Goal: Task Accomplishment & Management: Manage account settings

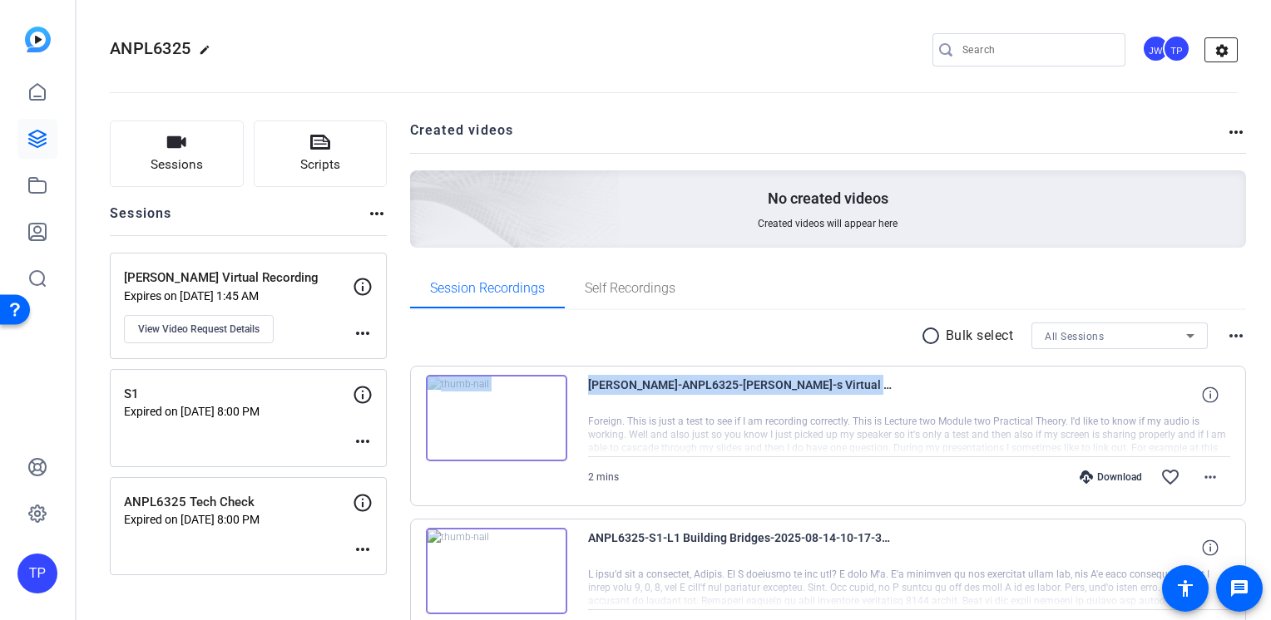
click at [1205, 49] on mat-icon "settings" at bounding box center [1221, 50] width 33 height 25
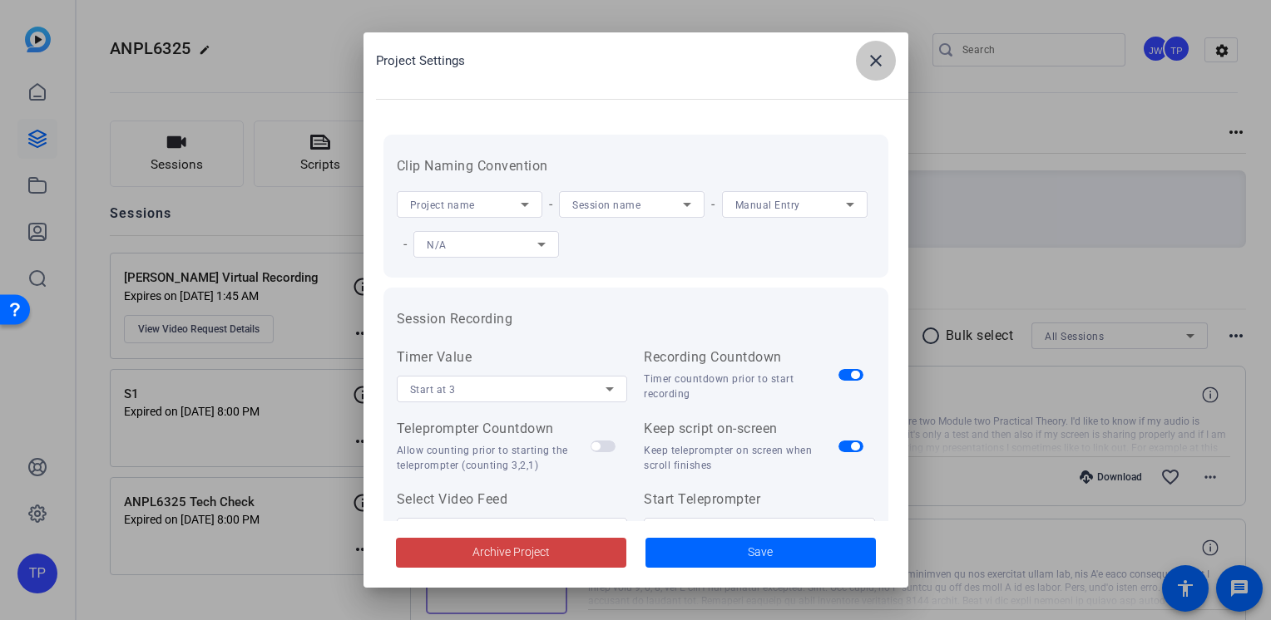
click at [878, 52] on mat-icon "close" at bounding box center [876, 61] width 20 height 20
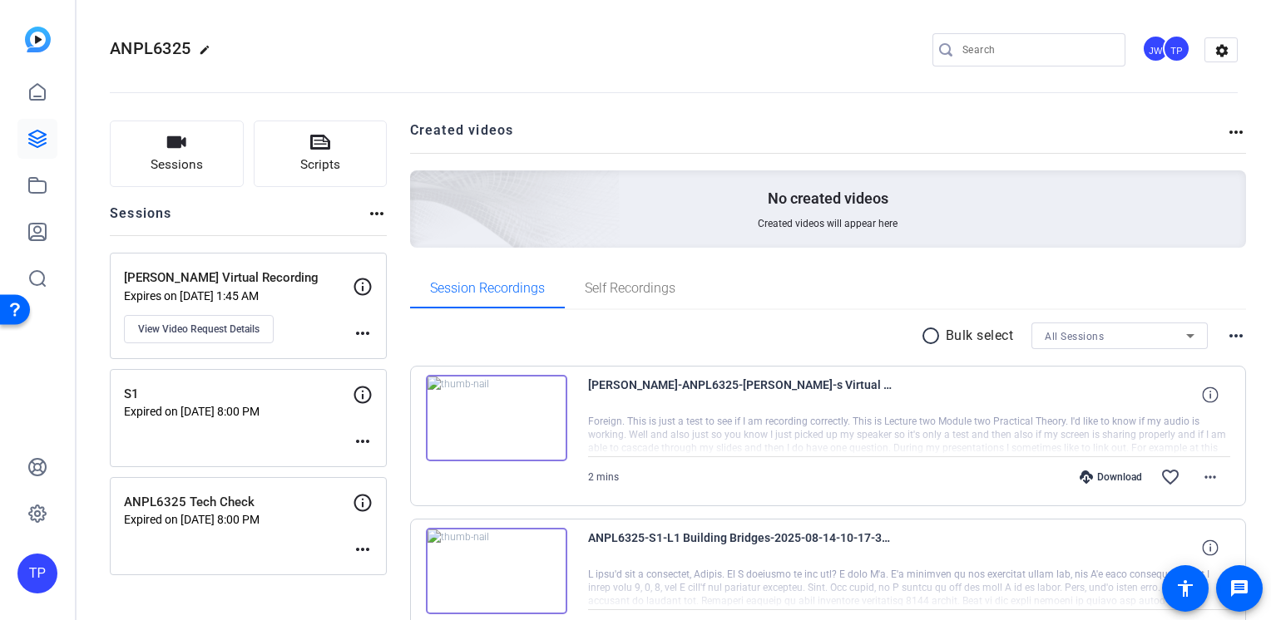
click at [366, 210] on div "Sessions more_horiz" at bounding box center [248, 220] width 277 height 32
click at [372, 211] on mat-icon "more_horiz" at bounding box center [377, 214] width 20 height 20
click at [333, 211] on div at bounding box center [635, 310] width 1271 height 620
click at [27, 88] on icon at bounding box center [37, 92] width 20 height 20
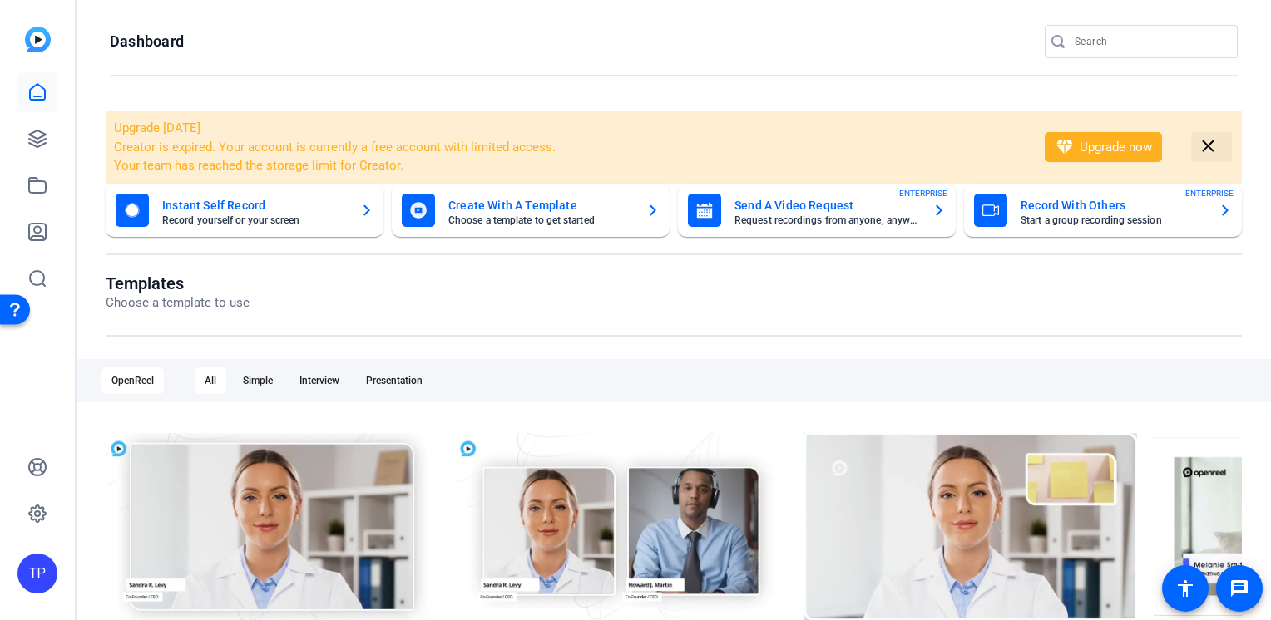
click at [1207, 151] on mat-icon "close" at bounding box center [1208, 146] width 21 height 21
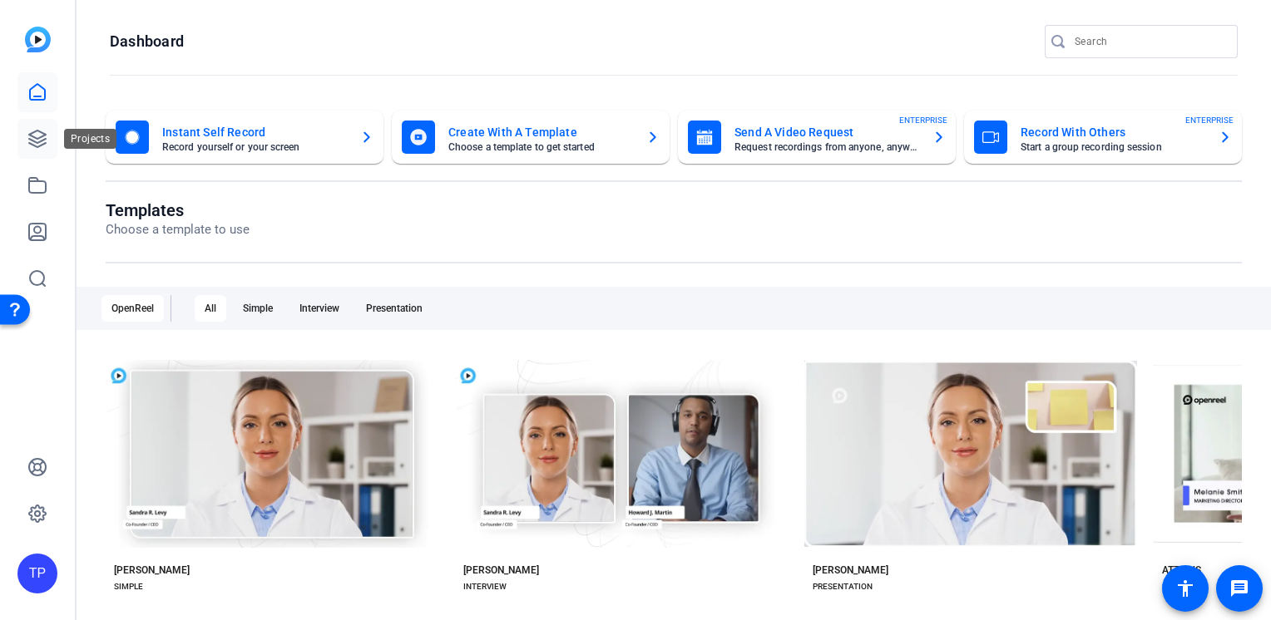
click at [37, 139] on icon at bounding box center [37, 139] width 17 height 17
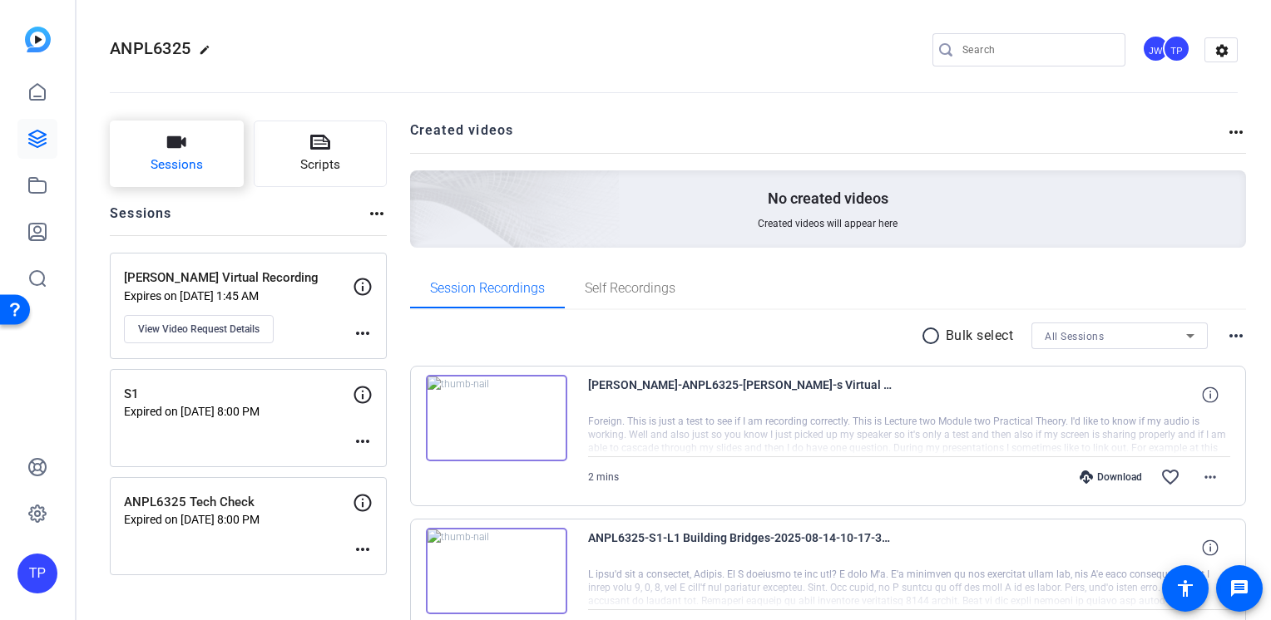
click at [188, 168] on span "Sessions" at bounding box center [177, 165] width 52 height 19
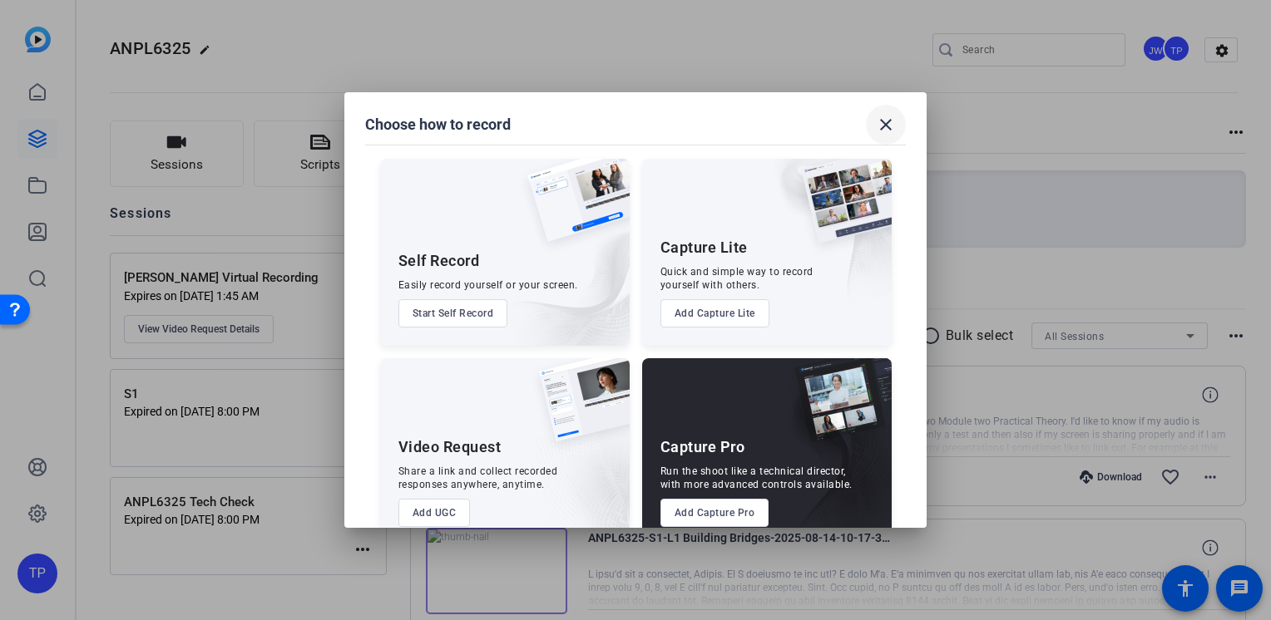
click at [892, 129] on mat-icon "close" at bounding box center [886, 125] width 20 height 20
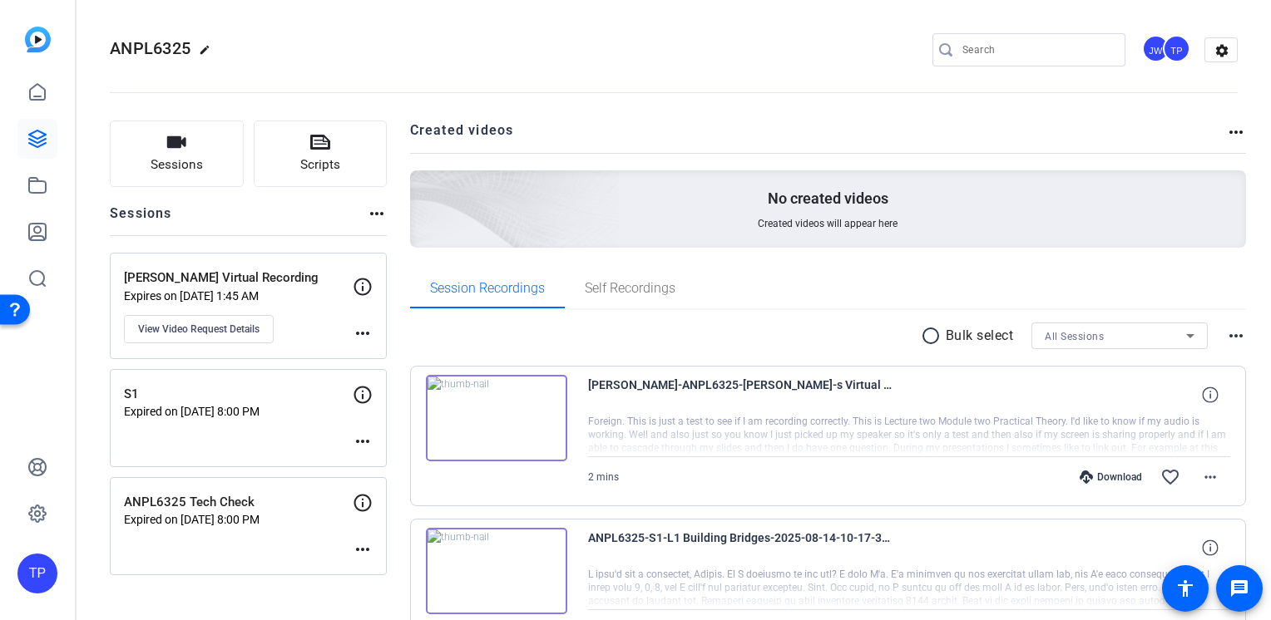
scroll to position [111, 0]
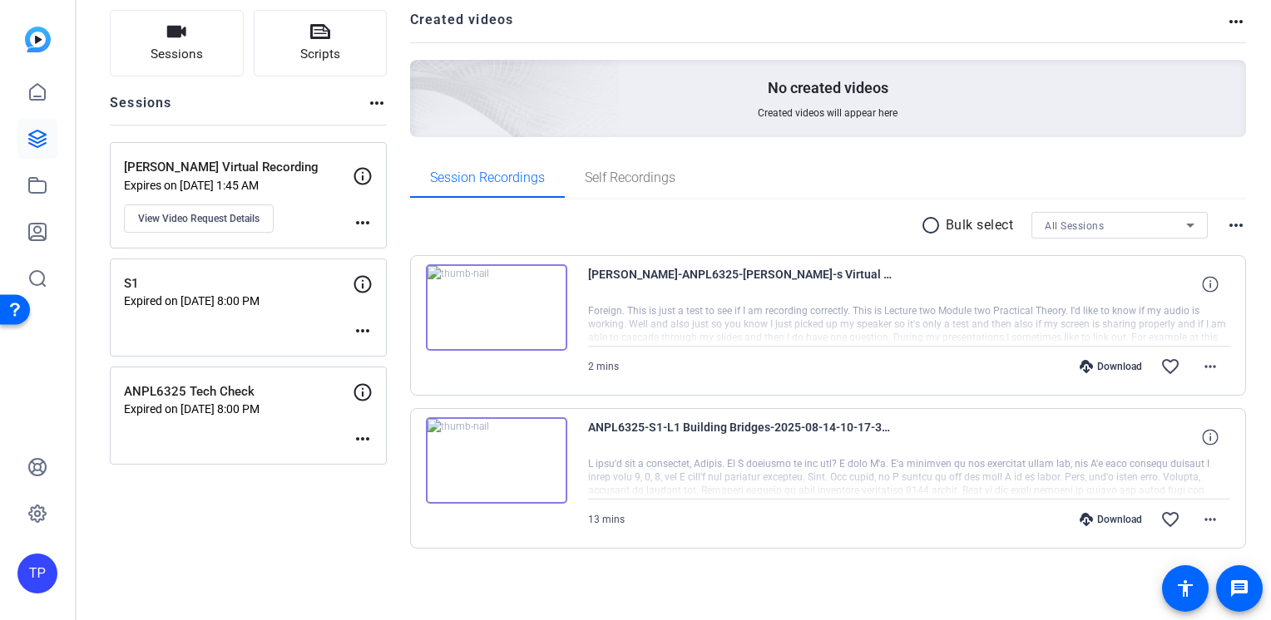
click at [286, 520] on div "Sessions Scripts Sessions more_horiz [PERSON_NAME] Virtual Recording Expires on…" at bounding box center [248, 306] width 277 height 592
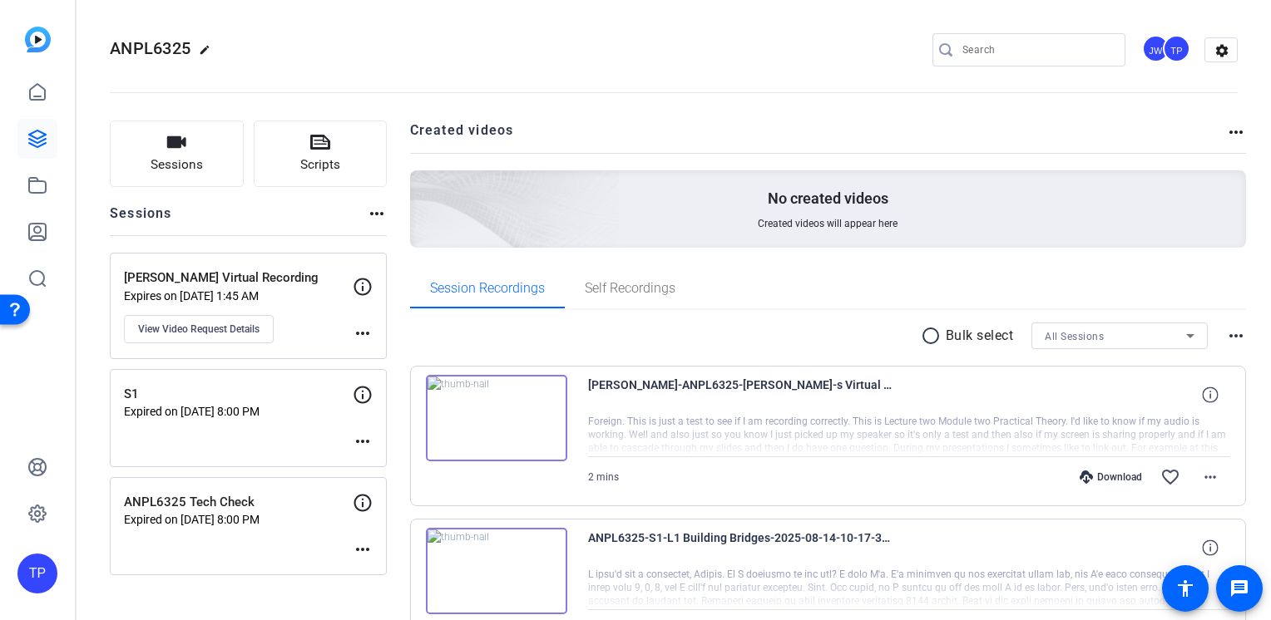
click at [367, 214] on mat-icon "more_horiz" at bounding box center [377, 214] width 20 height 20
click at [316, 213] on div at bounding box center [635, 310] width 1271 height 620
click at [1236, 140] on mat-icon "more_horiz" at bounding box center [1236, 132] width 20 height 20
click at [1229, 131] on div at bounding box center [635, 310] width 1271 height 620
click at [205, 49] on mat-icon "edit" at bounding box center [209, 54] width 20 height 20
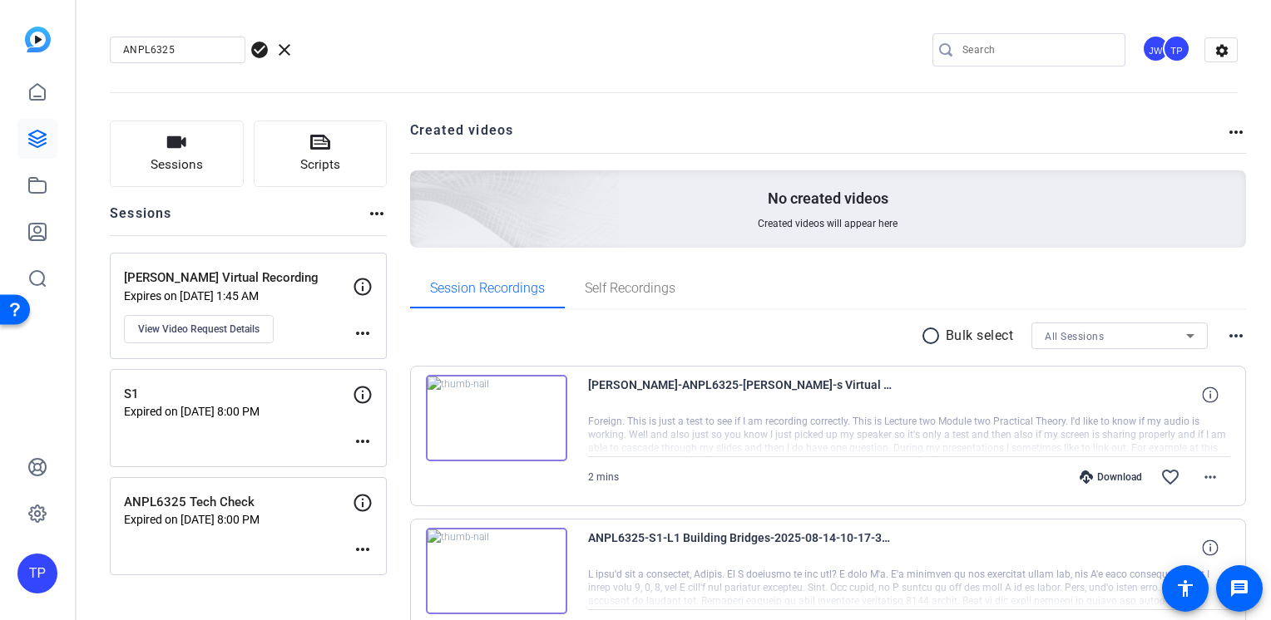
click at [255, 109] on openreel-divider-bar at bounding box center [674, 87] width 1128 height 51
click at [281, 47] on span "clear" at bounding box center [284, 50] width 20 height 20
click at [382, 214] on mat-icon "more_horiz" at bounding box center [377, 214] width 20 height 20
click at [218, 201] on div at bounding box center [635, 310] width 1271 height 620
click at [204, 173] on button "Sessions" at bounding box center [177, 154] width 134 height 67
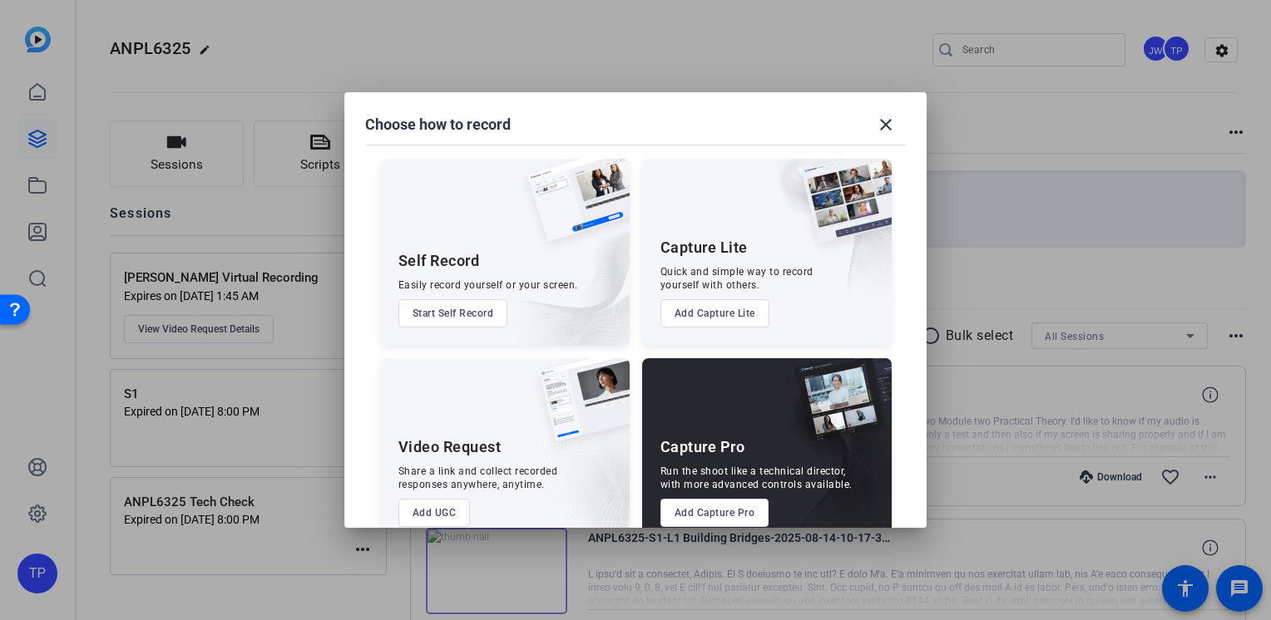
click at [709, 507] on button "Add Capture Pro" at bounding box center [714, 513] width 109 height 28
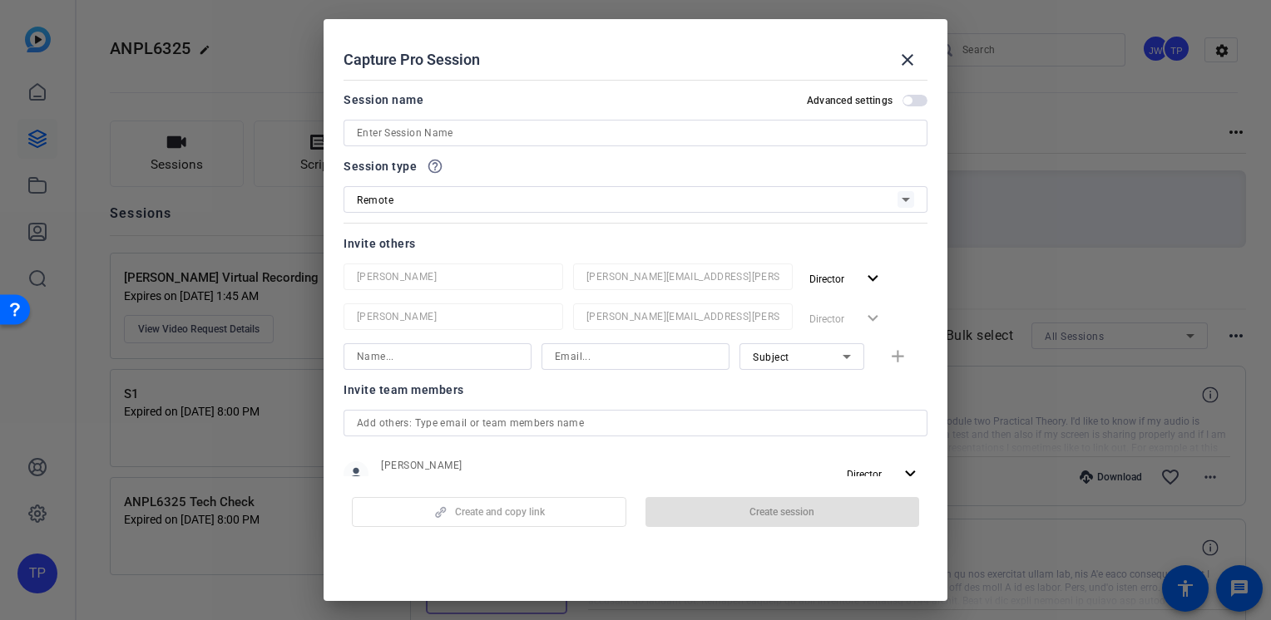
click at [444, 135] on input at bounding box center [635, 133] width 557 height 20
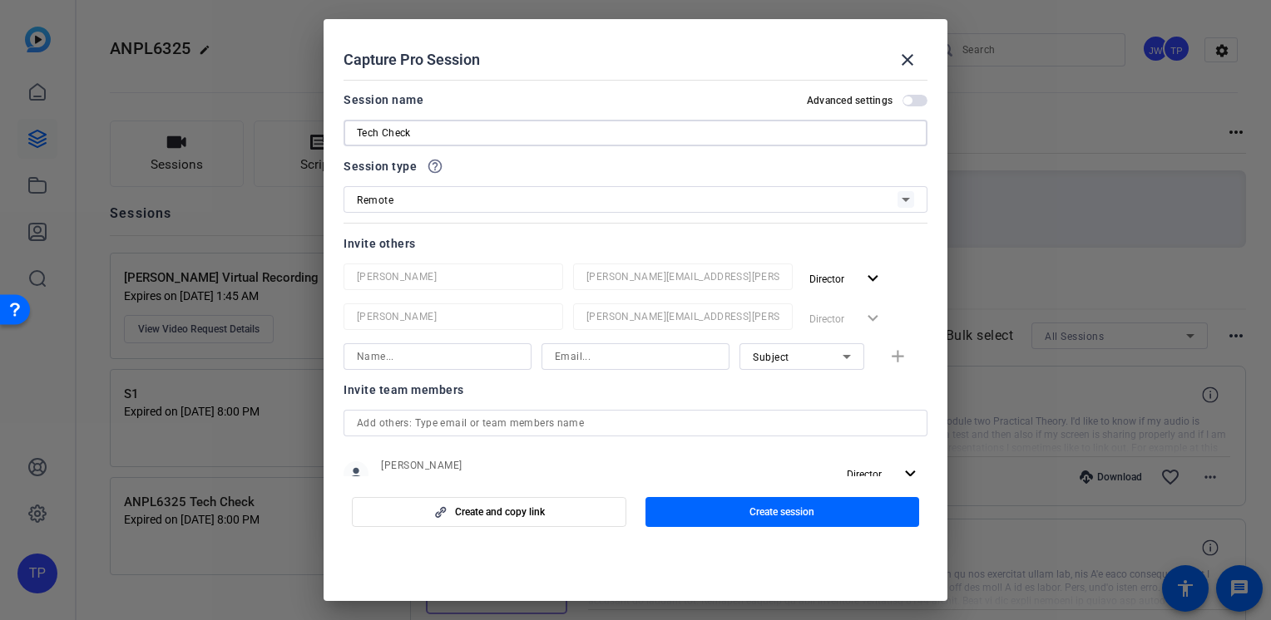
type input "Tech Check"
click at [469, 361] on input at bounding box center [437, 357] width 161 height 20
type input "v"
type input "[PERSON_NAME]"
click at [571, 358] on input at bounding box center [635, 357] width 161 height 20
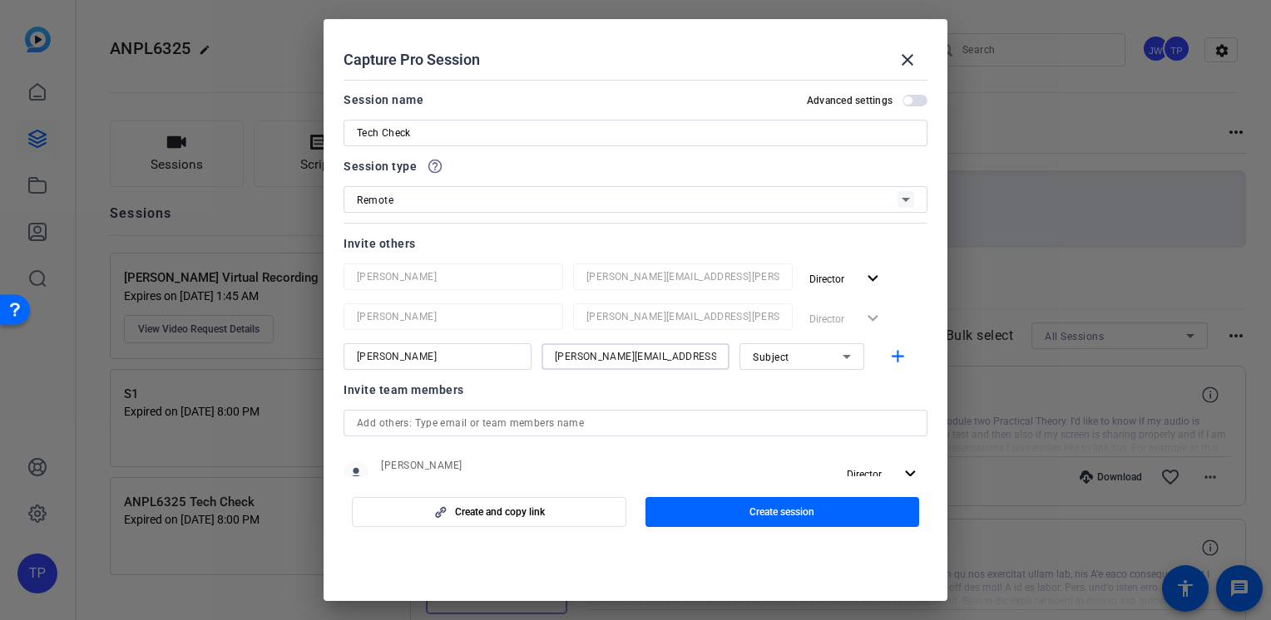
type input "[PERSON_NAME][EMAIL_ADDRESS][PERSON_NAME][DOMAIN_NAME]"
click at [800, 351] on div "Subject" at bounding box center [798, 357] width 90 height 21
click at [789, 398] on span "Collaborator" at bounding box center [774, 390] width 61 height 20
click at [892, 363] on mat-icon "add" at bounding box center [897, 357] width 21 height 21
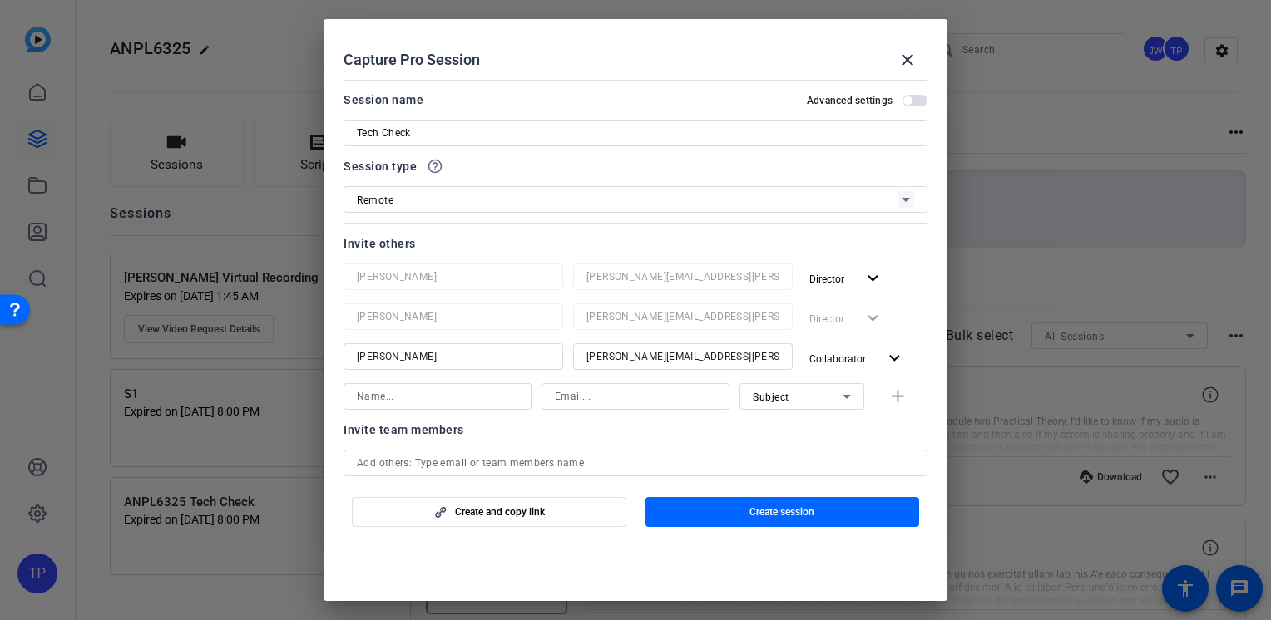
click at [447, 404] on input at bounding box center [437, 397] width 161 height 20
type input "J"
type input "[PERSON_NAME]"
click at [574, 402] on input at bounding box center [635, 397] width 161 height 20
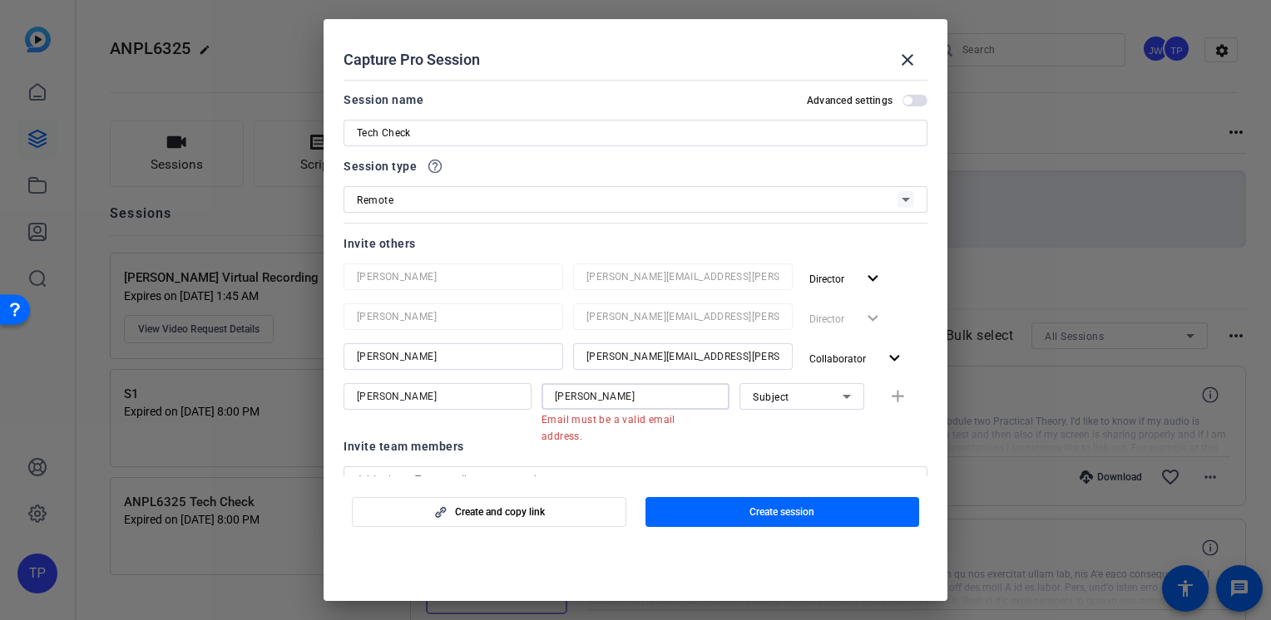
drag, startPoint x: 600, startPoint y: 398, endPoint x: 532, endPoint y: 388, distance: 68.0
click at [534, 388] on div "[PERSON_NAME] Email must be a valid email address. Subject add" at bounding box center [635, 404] width 584 height 43
paste input "[EMAIL_ADDRESS][DOMAIN_NAME]"
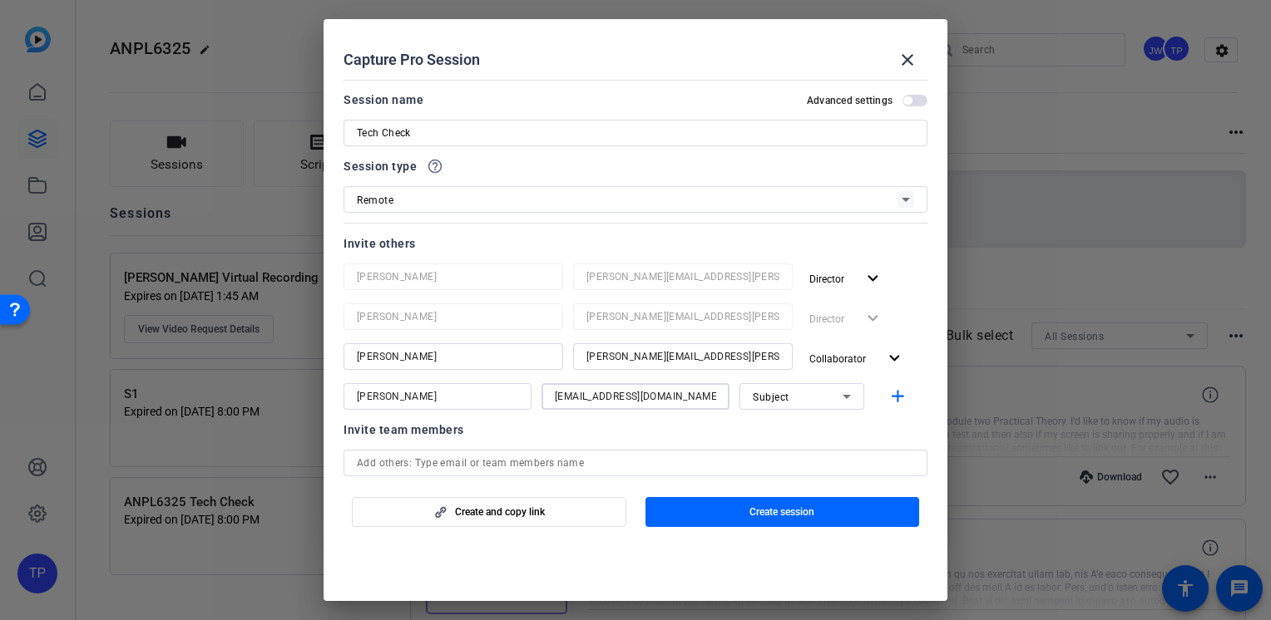
type input "[EMAIL_ADDRESS][DOMAIN_NAME]"
click at [513, 433] on div "Invite team members" at bounding box center [635, 430] width 584 height 20
click at [888, 394] on mat-icon "add" at bounding box center [897, 397] width 21 height 21
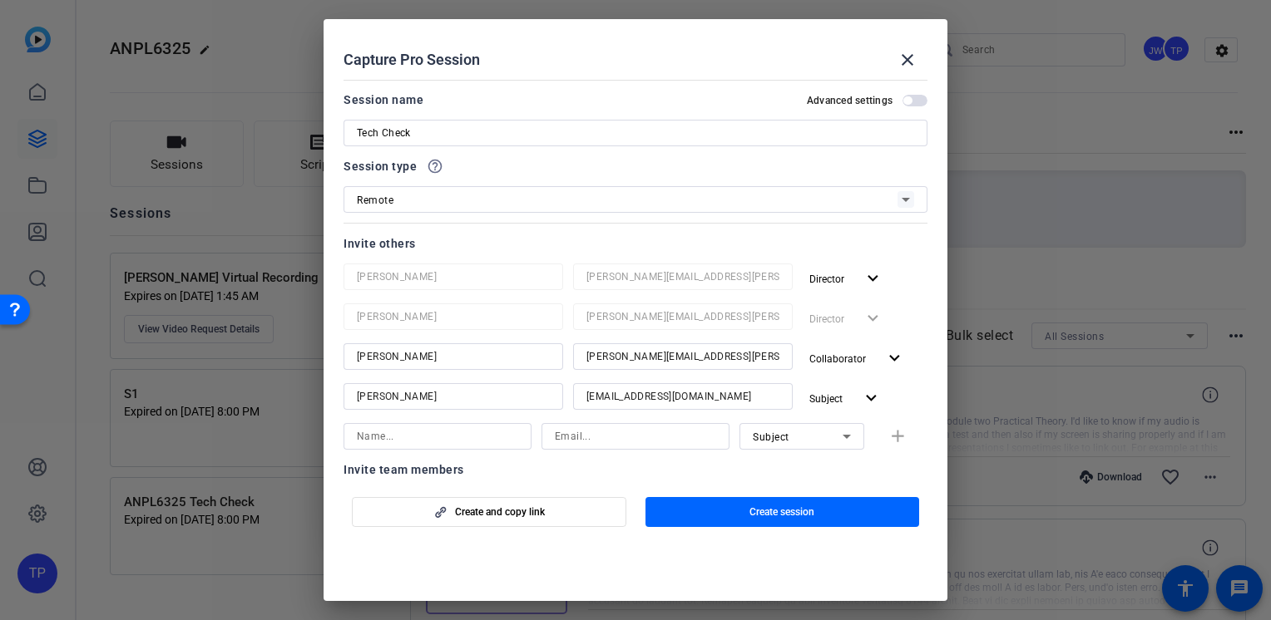
click at [472, 199] on div "Remote" at bounding box center [627, 200] width 541 height 21
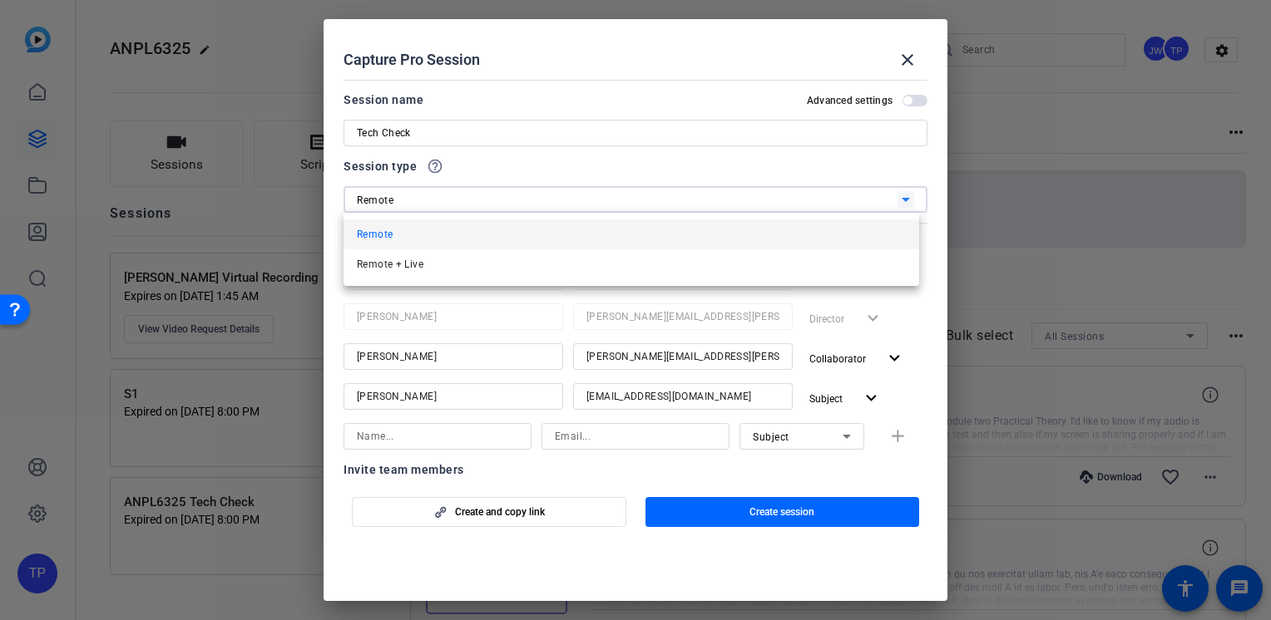
click at [472, 199] on div at bounding box center [635, 310] width 1271 height 620
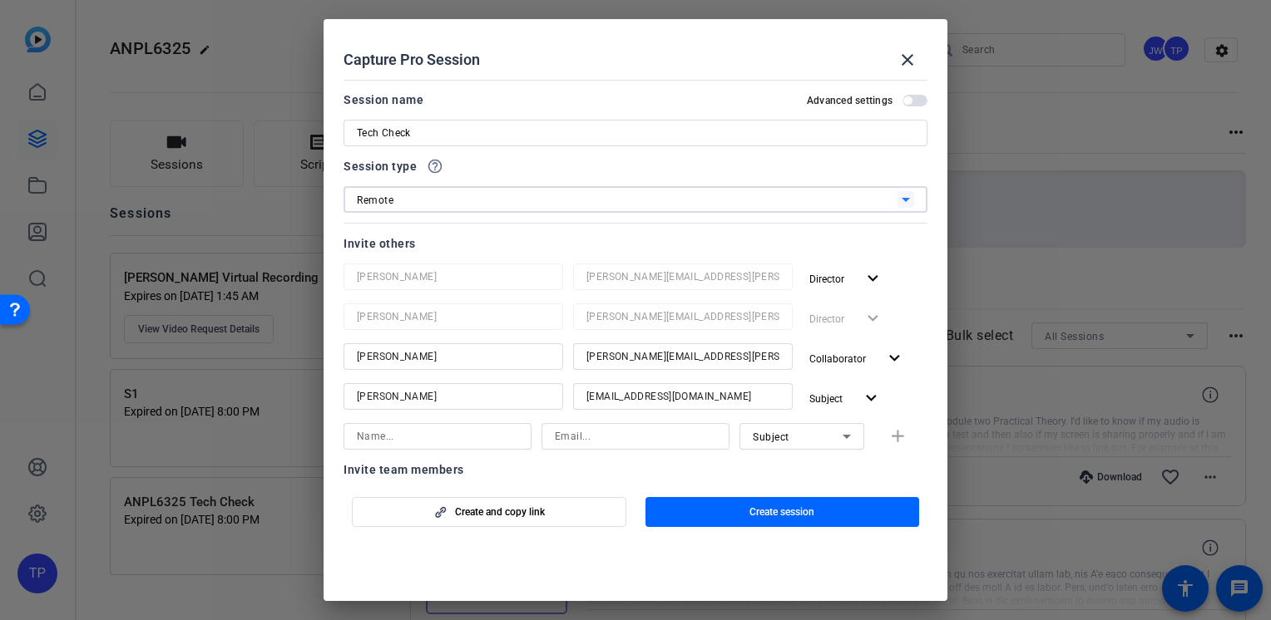
click at [471, 205] on div "Remote" at bounding box center [627, 200] width 541 height 21
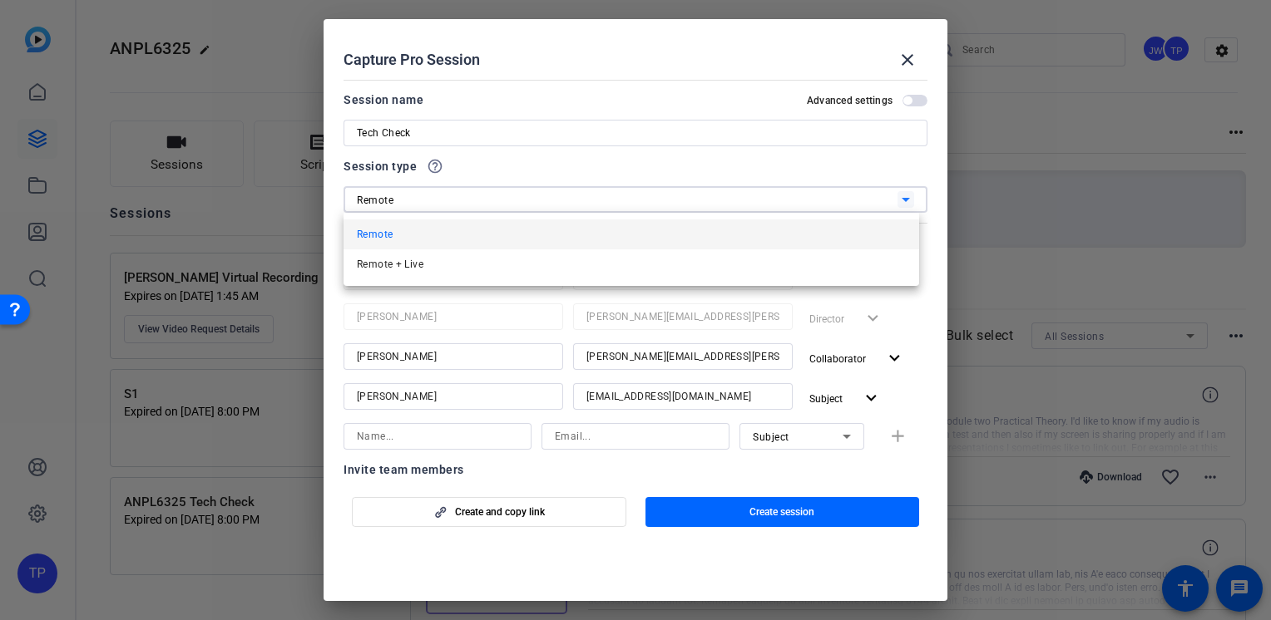
click at [469, 205] on div at bounding box center [635, 310] width 1271 height 620
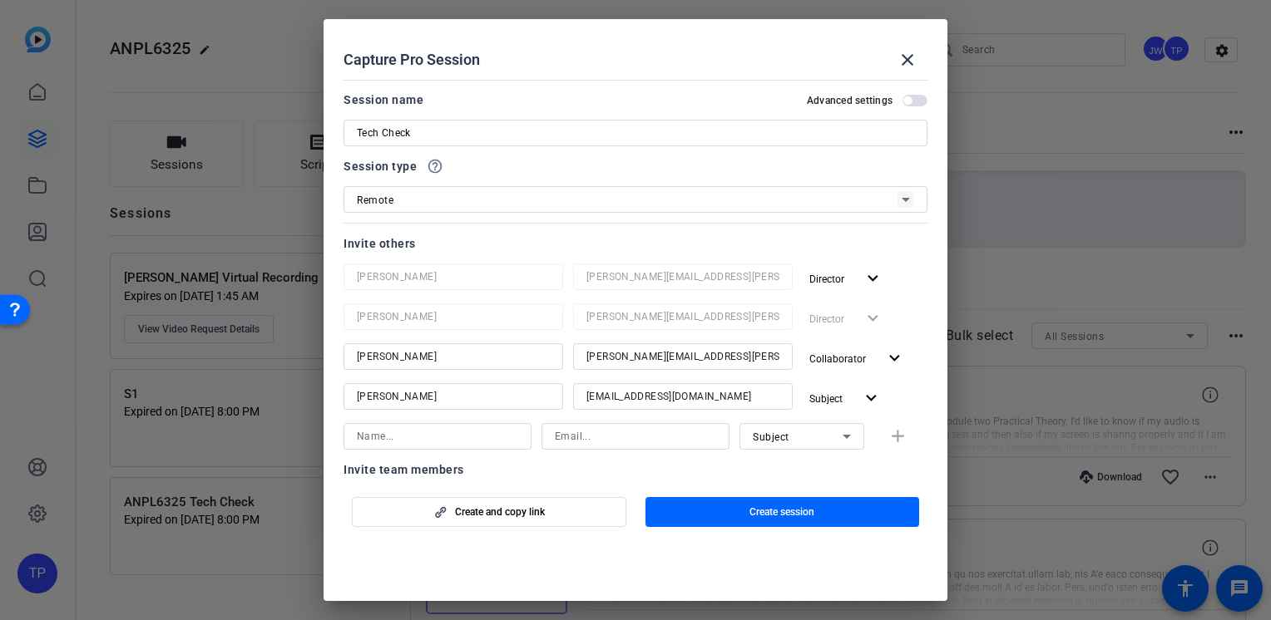
click at [906, 96] on span "button" at bounding box center [914, 101] width 25 height 12
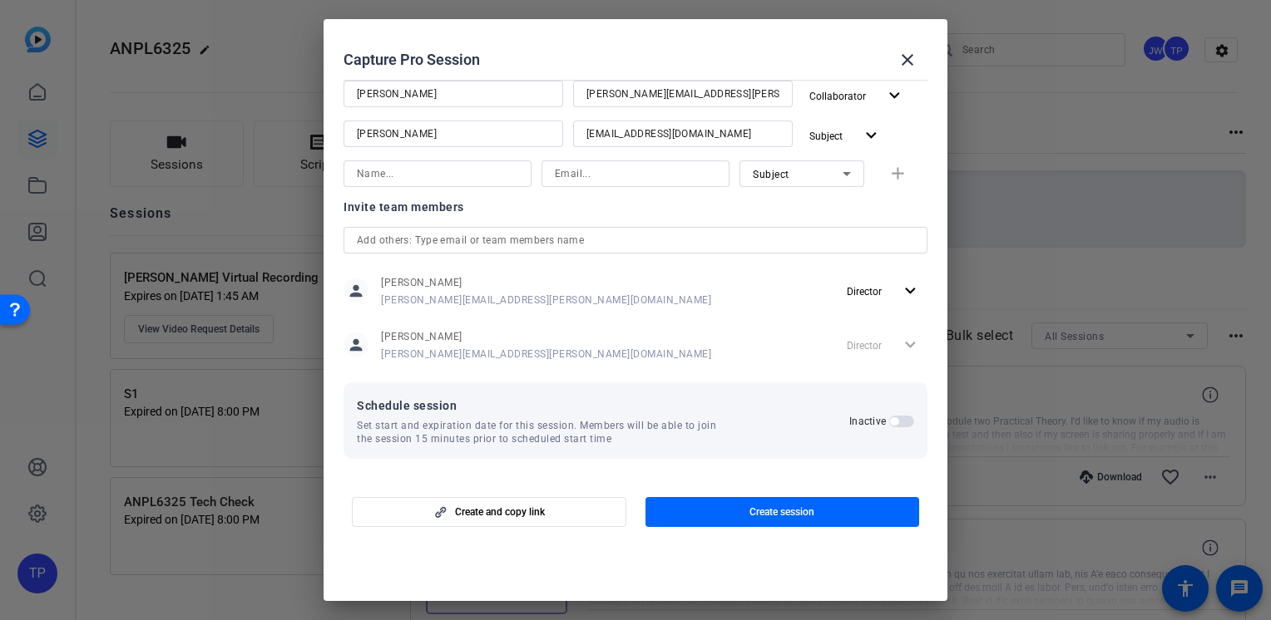
click at [890, 422] on span "button" at bounding box center [894, 421] width 8 height 8
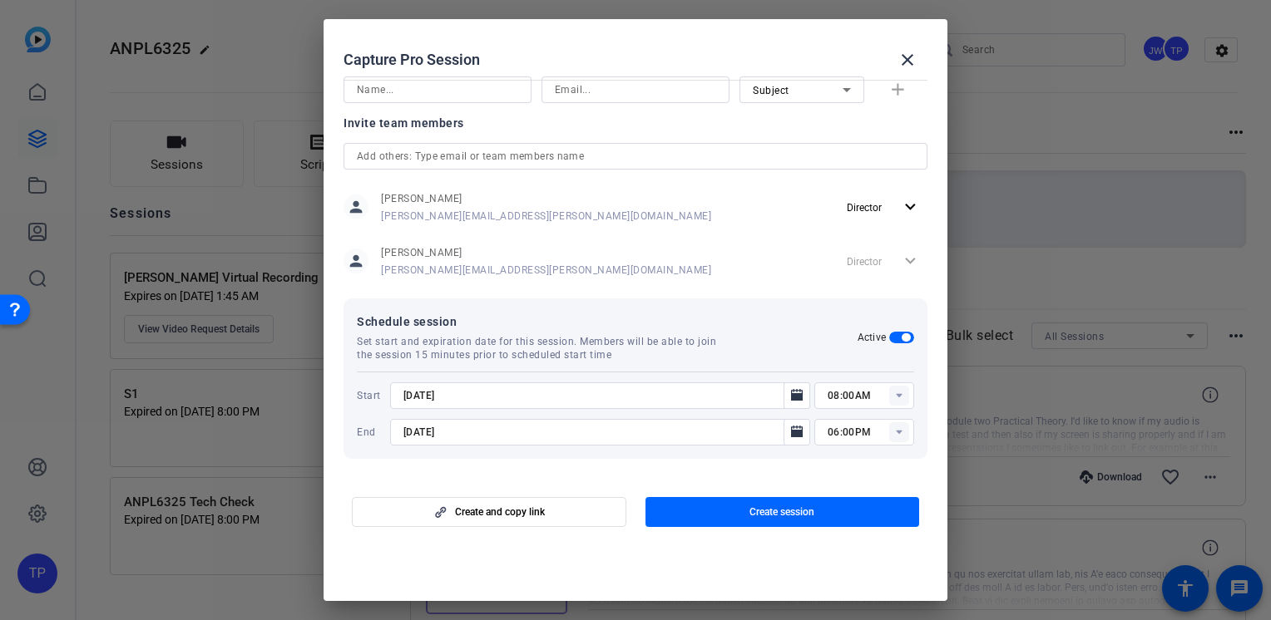
click at [892, 401] on rect at bounding box center [899, 396] width 20 height 20
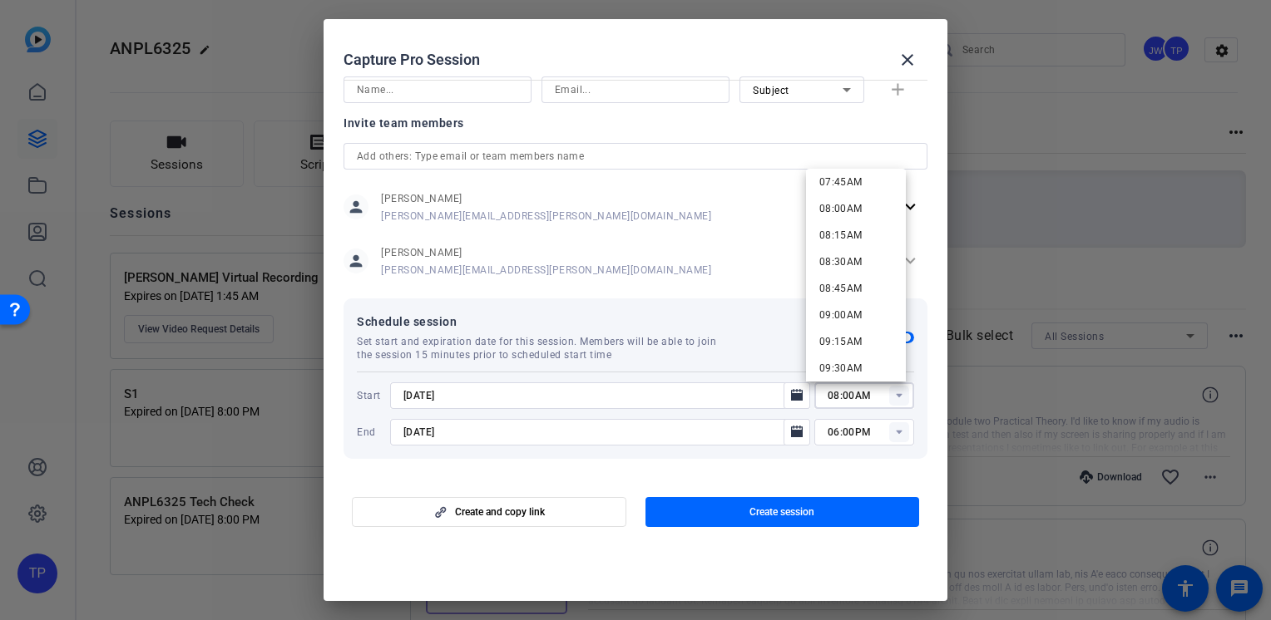
scroll to position [1081, 0]
click at [857, 334] on span "11:30AM" at bounding box center [840, 332] width 43 height 12
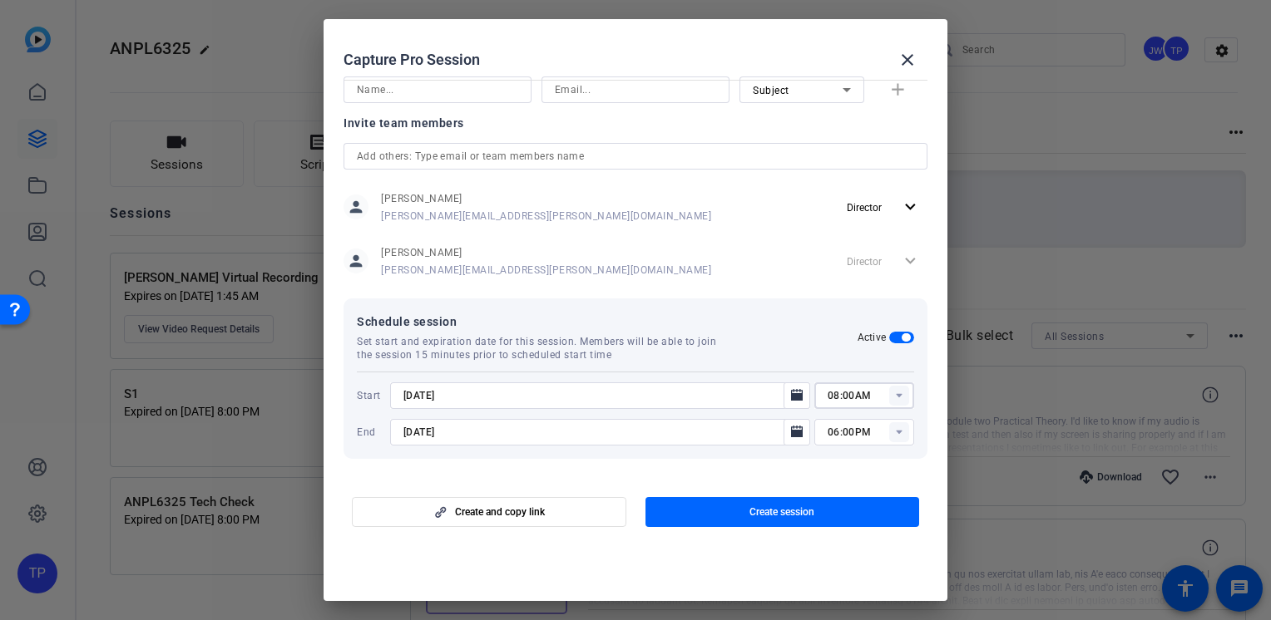
type input "11:30AM"
click at [891, 435] on rect at bounding box center [899, 432] width 20 height 20
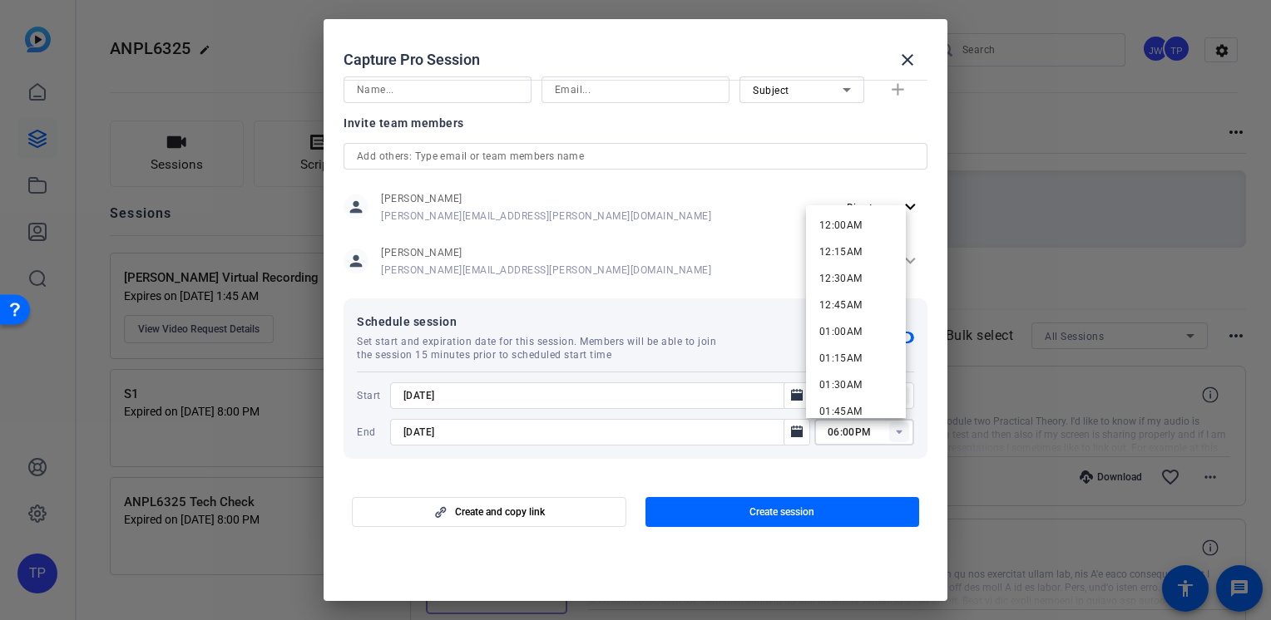
click at [896, 431] on icon at bounding box center [899, 433] width 6 height 4
click at [420, 432] on input "[DATE]" at bounding box center [591, 432] width 377 height 20
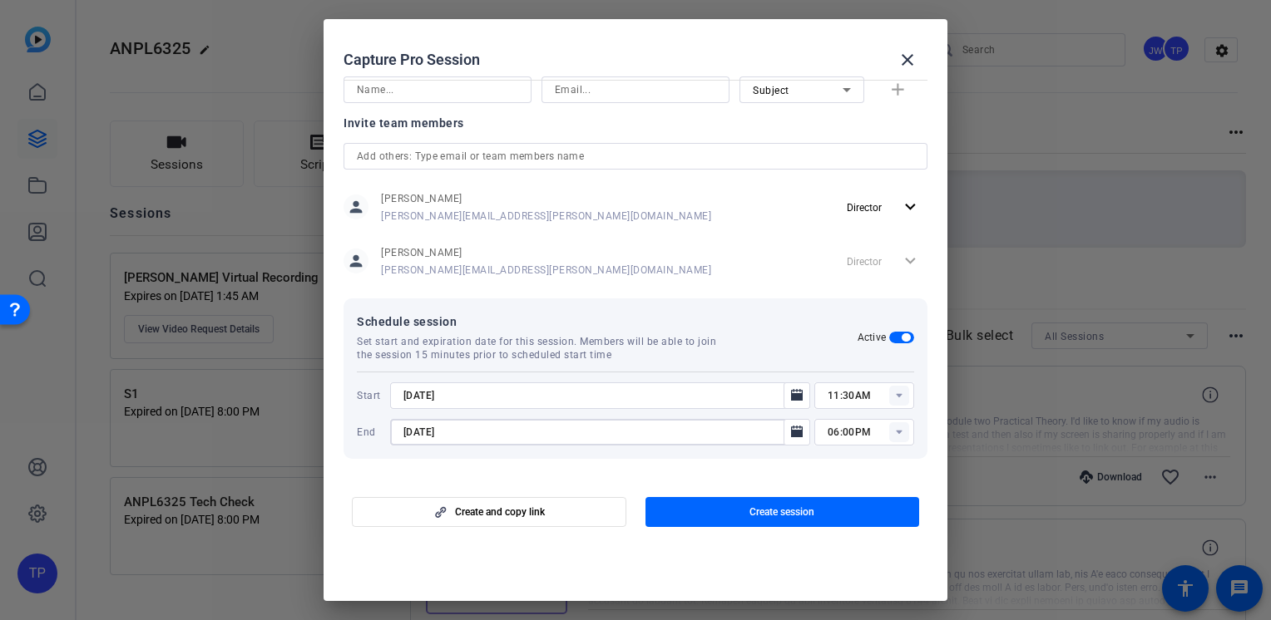
click at [422, 432] on input "[DATE]" at bounding box center [591, 432] width 377 height 20
click at [422, 435] on input "[DATE]" at bounding box center [591, 432] width 377 height 20
type input "[DATE]"
click at [827, 427] on input "06:00PM" at bounding box center [870, 432] width 86 height 20
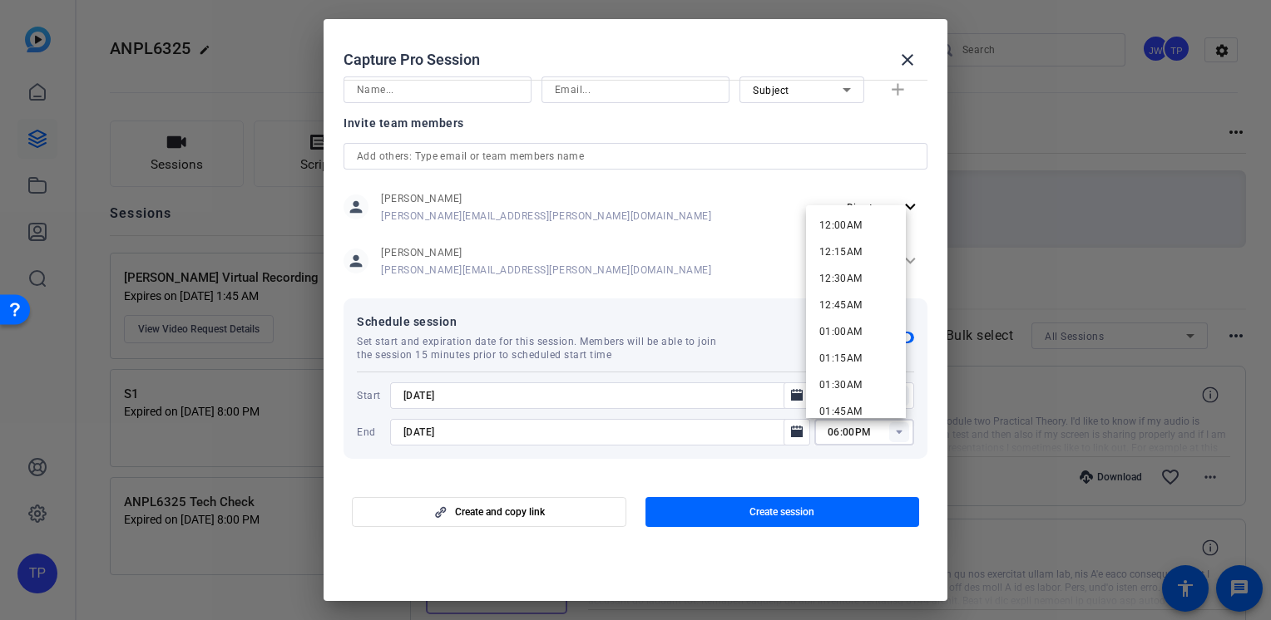
click at [827, 432] on input "06:00PM" at bounding box center [870, 432] width 86 height 20
type input "05:00PM"
click at [718, 427] on input "[DATE]" at bounding box center [591, 432] width 377 height 20
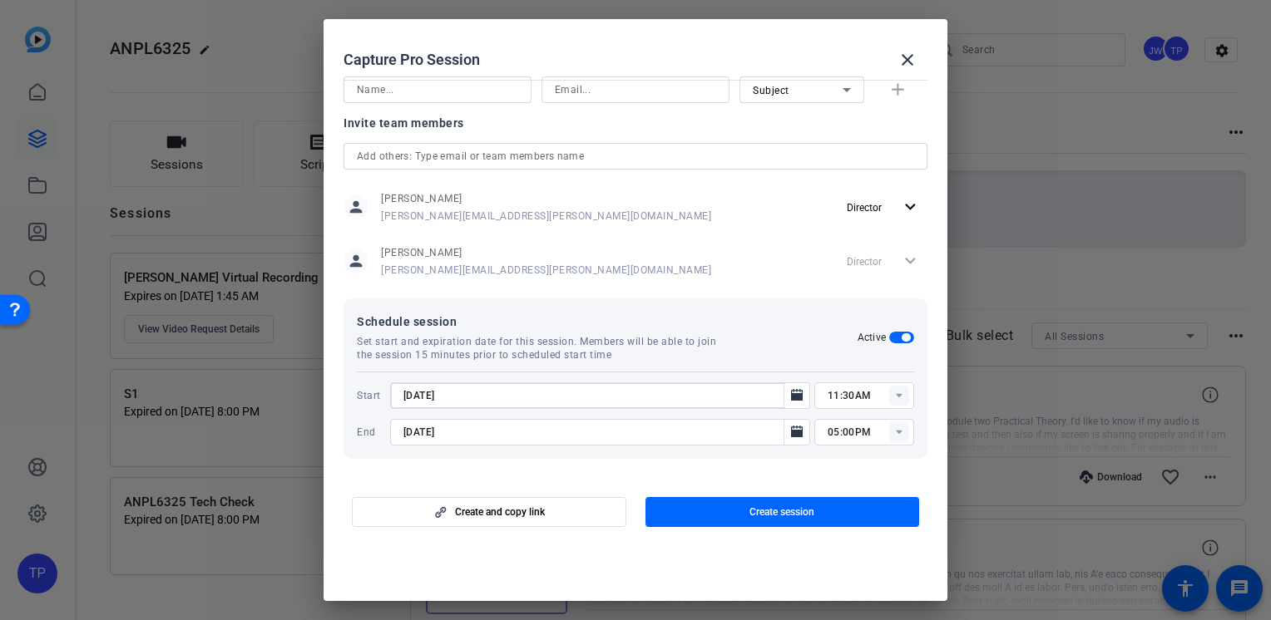
click at [553, 393] on input "[DATE]" at bounding box center [591, 396] width 377 height 20
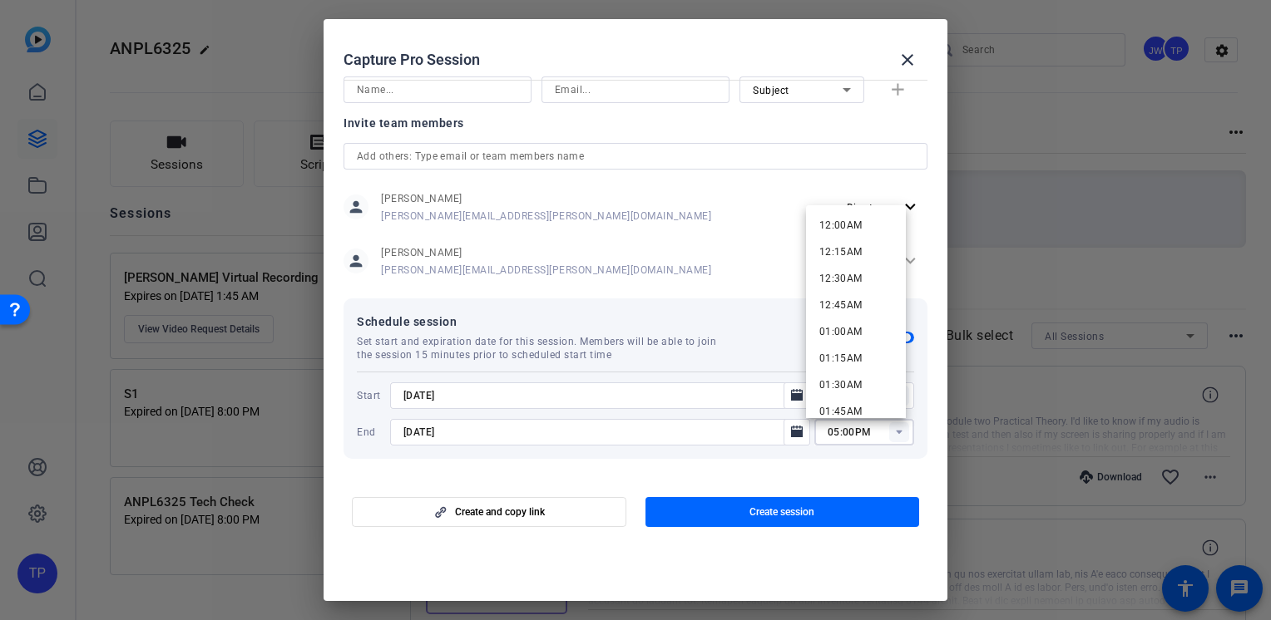
click at [827, 430] on input "05:00PM" at bounding box center [870, 432] width 86 height 20
click at [542, 467] on mat-dialog-content "Session name Advanced settings Tech Check Session type help_outline Remote Invi…" at bounding box center [636, 274] width 624 height 403
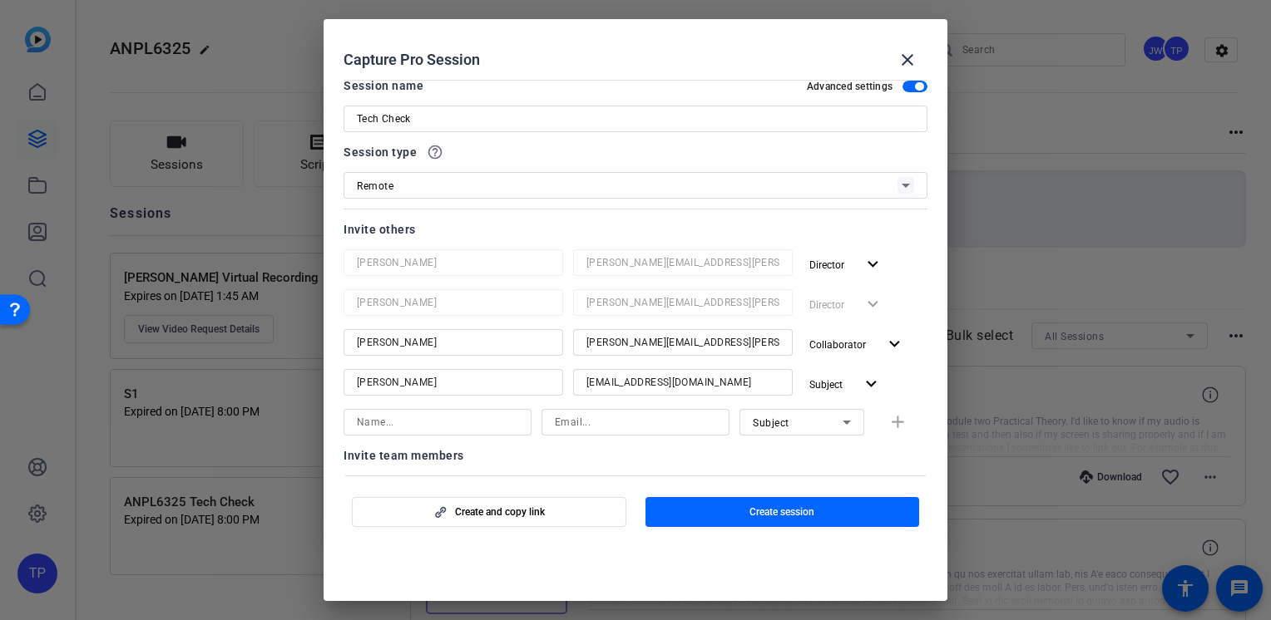
scroll to position [0, 0]
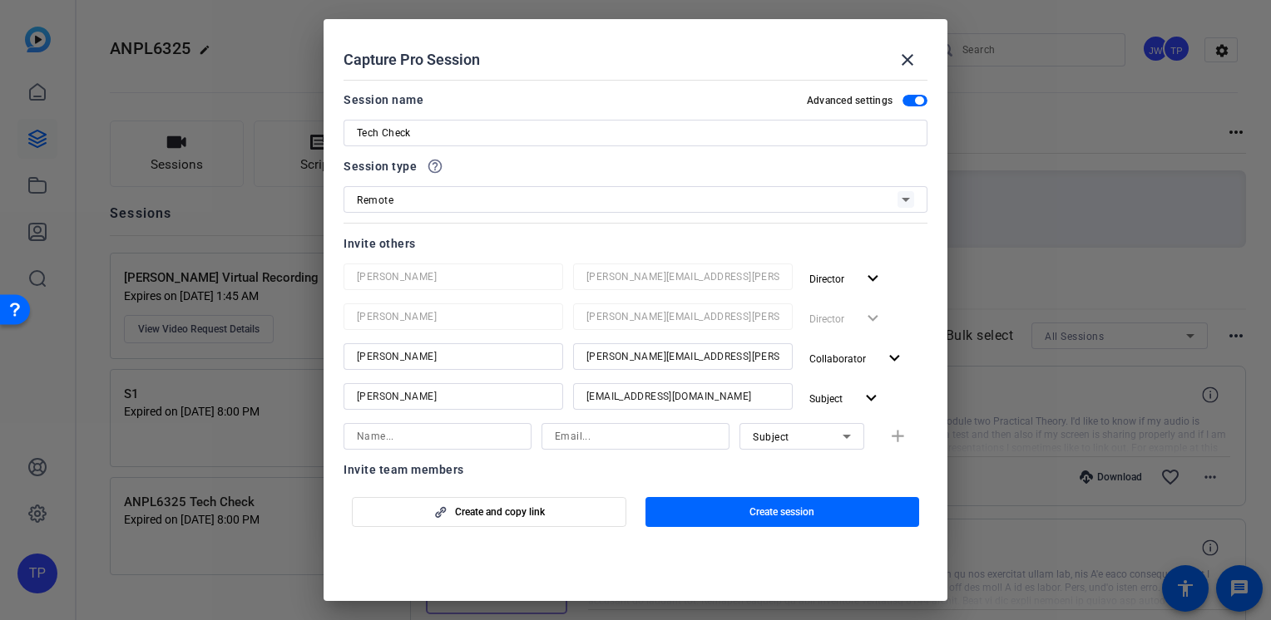
click at [788, 206] on div "Remote" at bounding box center [627, 200] width 541 height 21
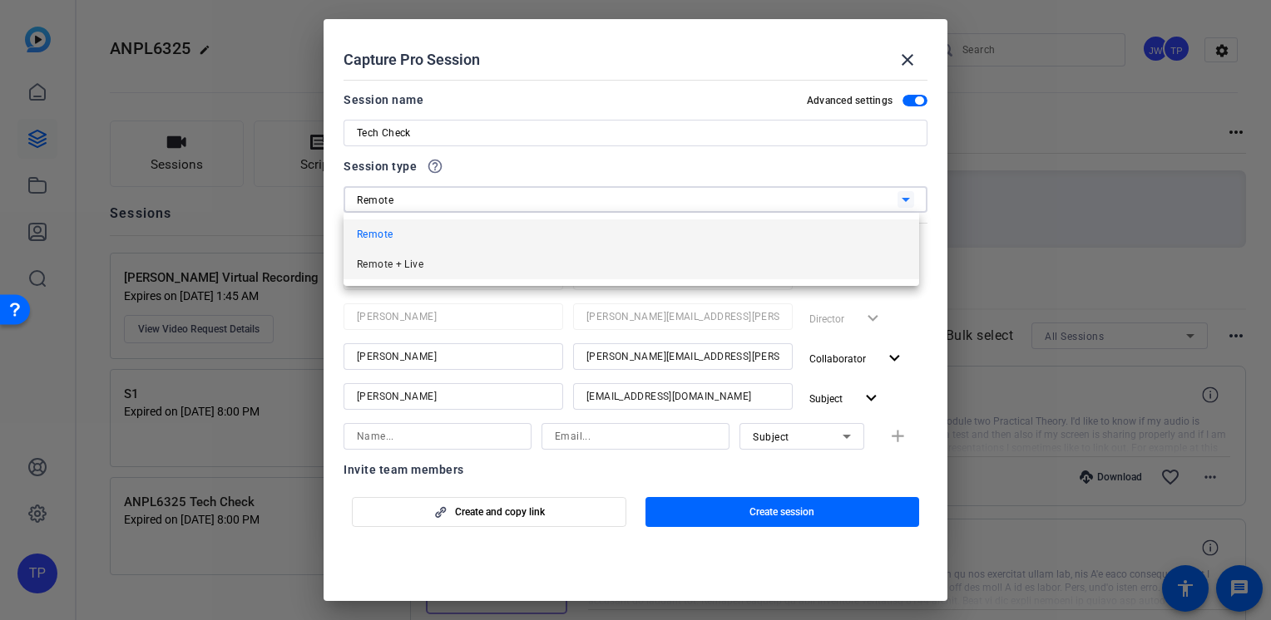
click at [699, 258] on mat-option "Remote + Live" at bounding box center [630, 264] width 575 height 30
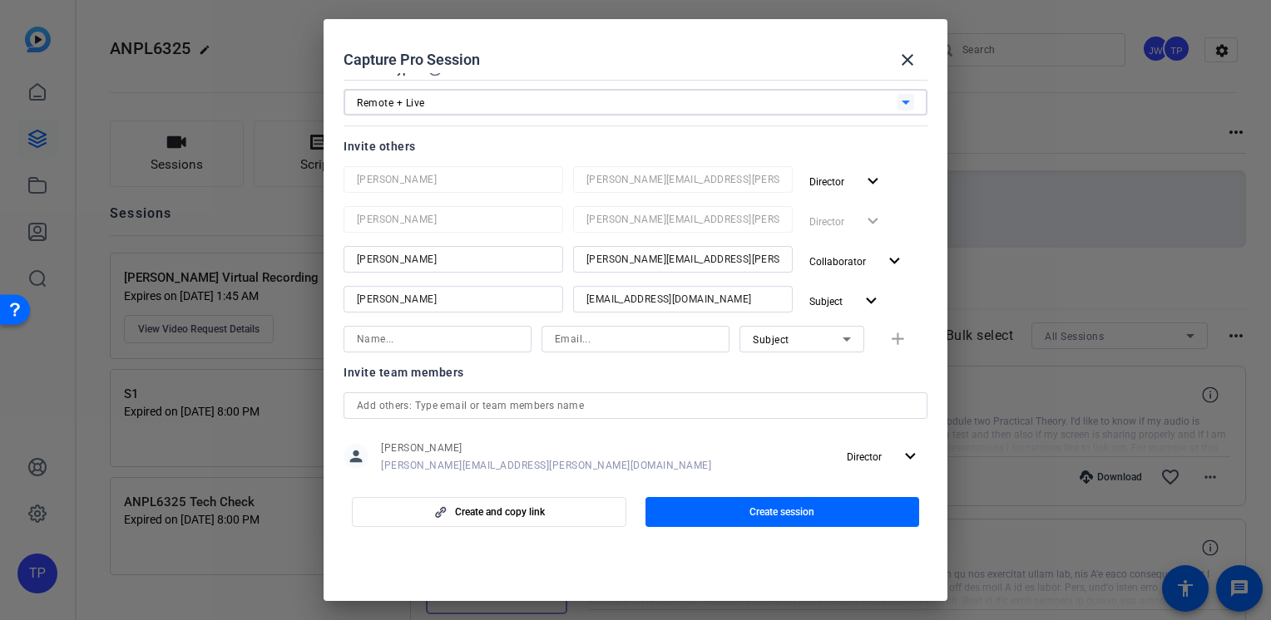
scroll to position [347, 0]
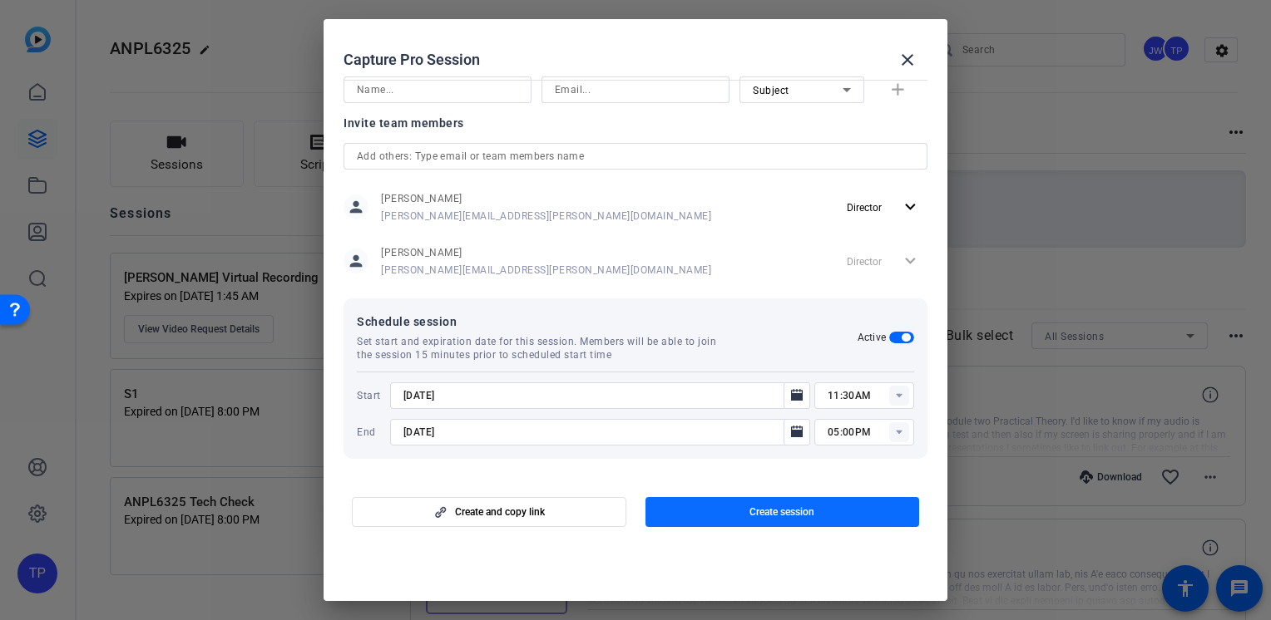
click at [689, 512] on span "button" at bounding box center [782, 512] width 274 height 40
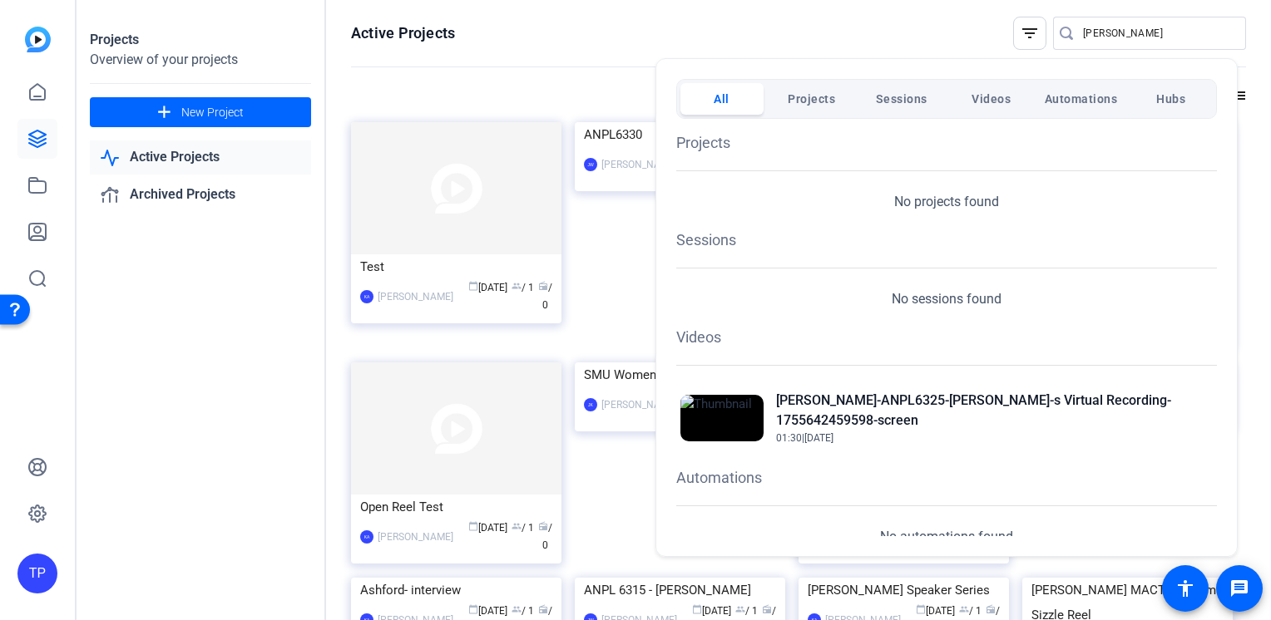
click at [569, 38] on div at bounding box center [635, 310] width 1271 height 620
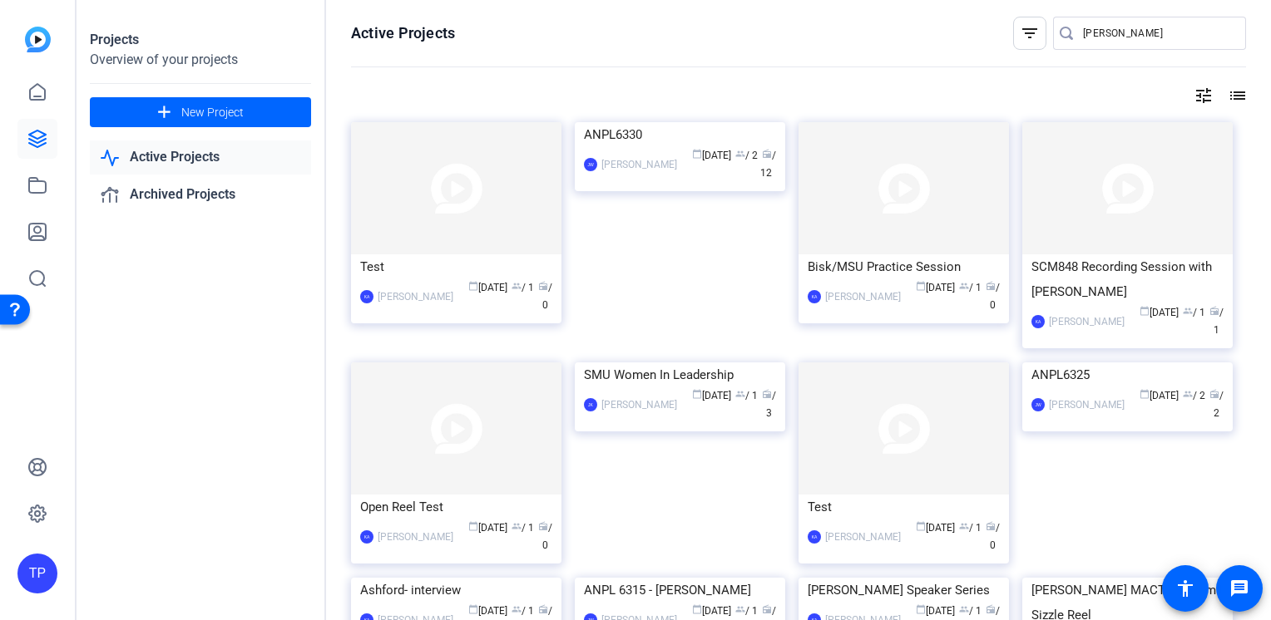
click at [1064, 42] on div "kim lance" at bounding box center [1143, 33] width 180 height 33
click at [1059, 34] on icon at bounding box center [1065, 33] width 13 height 17
click at [1117, 27] on input "kim lance" at bounding box center [1158, 33] width 150 height 20
click at [1060, 34] on icon at bounding box center [1065, 33] width 13 height 13
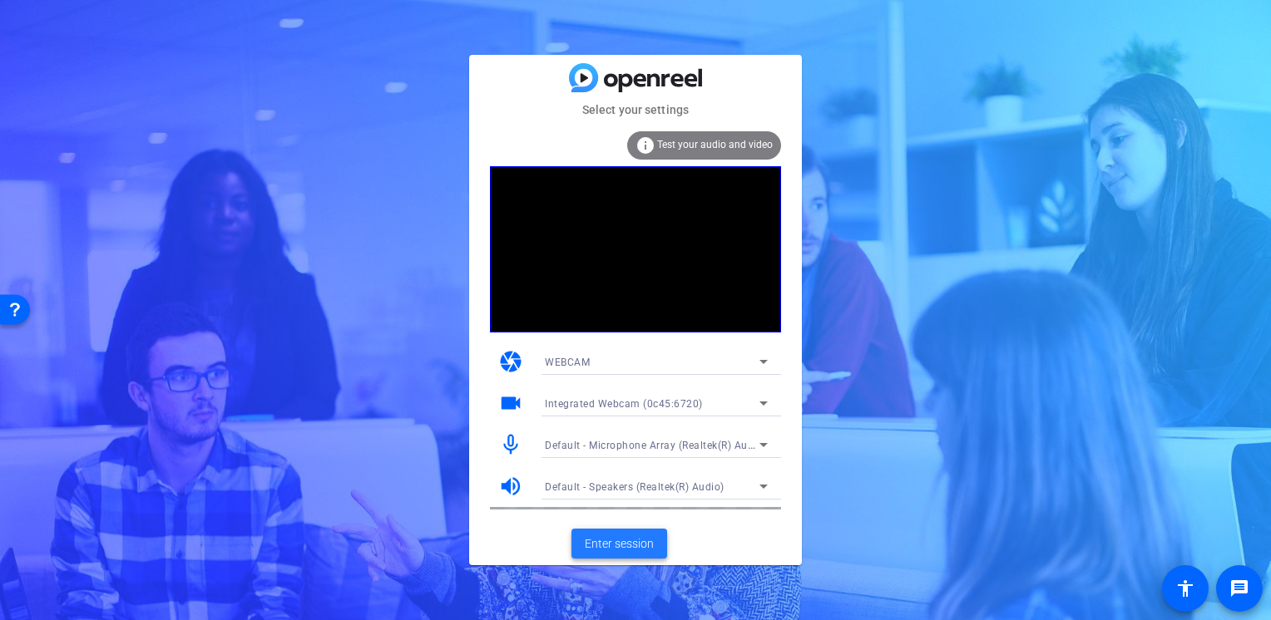
click at [621, 551] on span "Enter session" at bounding box center [619, 544] width 69 height 17
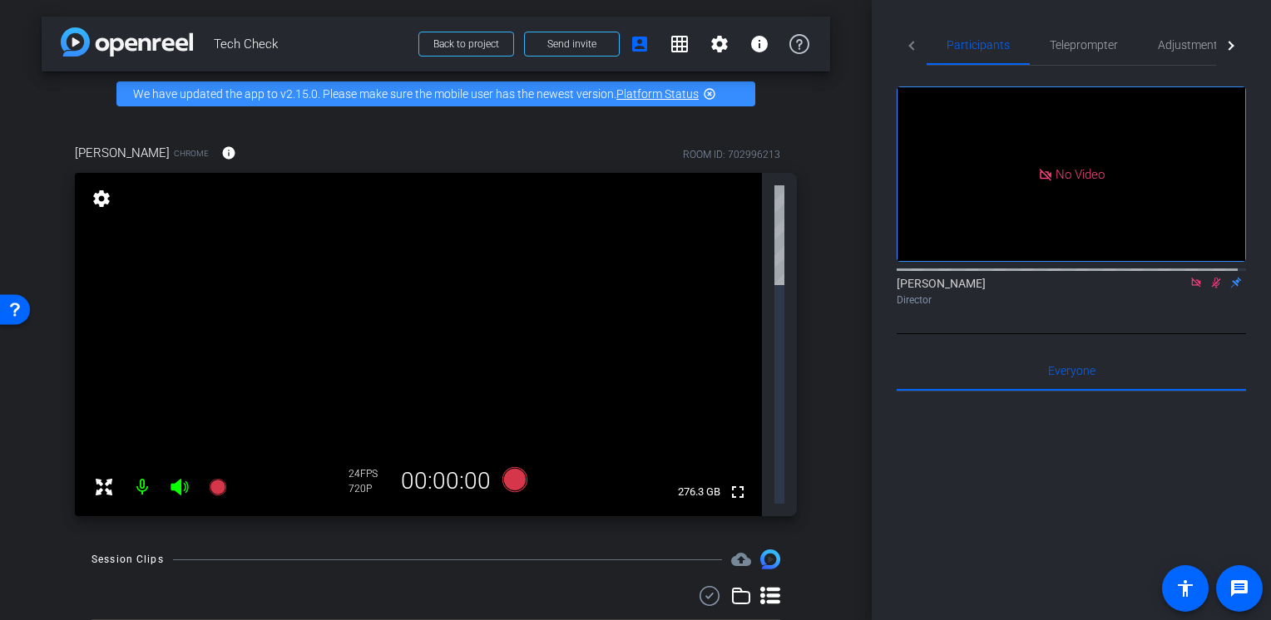
click at [174, 527] on div "arrow_back Tech Check Back to project Send invite account_box grid_on settings …" at bounding box center [436, 310] width 872 height 620
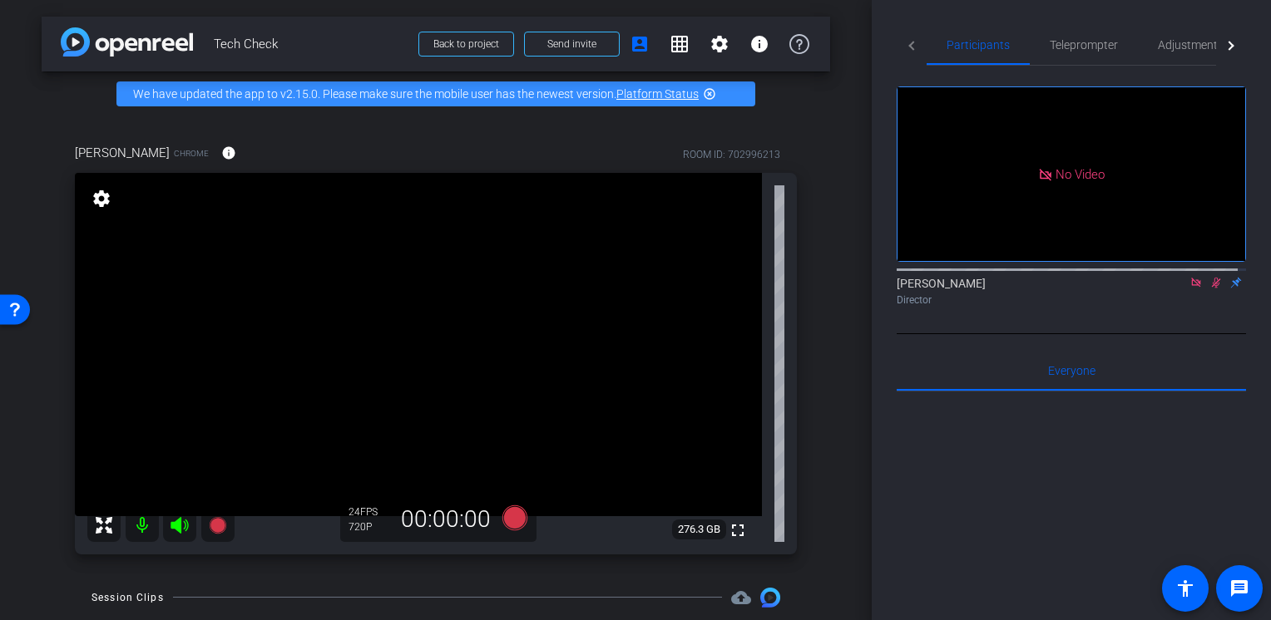
scroll to position [83, 0]
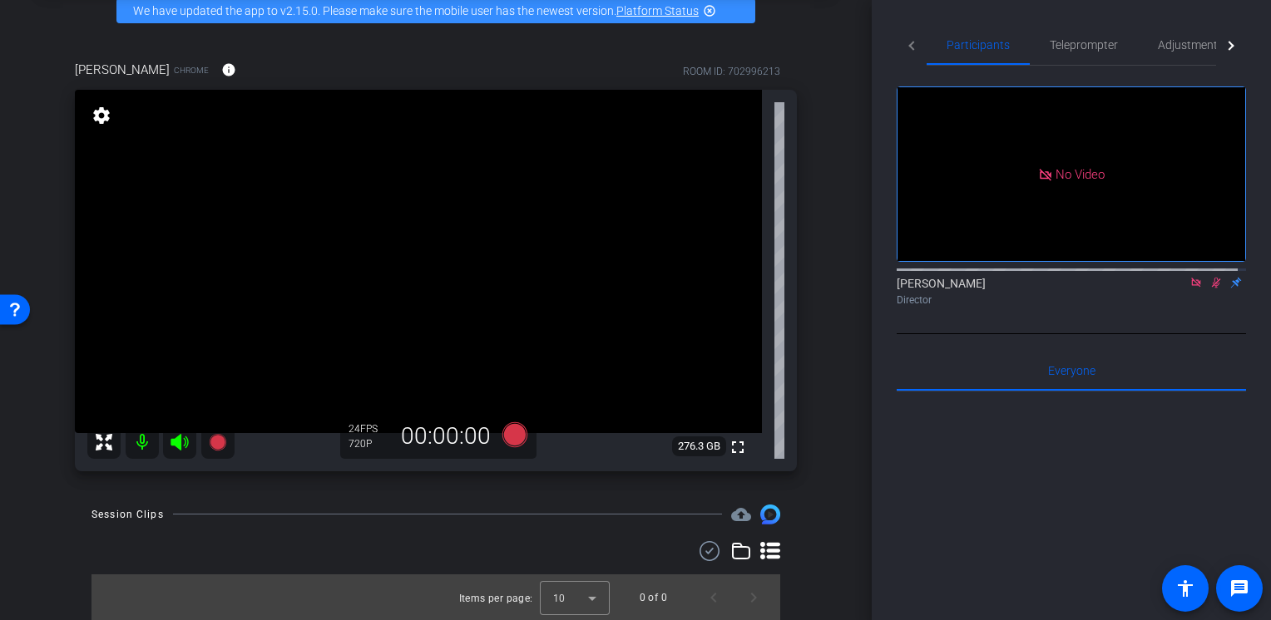
click at [1212, 289] on icon at bounding box center [1216, 283] width 9 height 11
click at [1213, 289] on icon at bounding box center [1216, 283] width 7 height 11
click at [1209, 289] on icon at bounding box center [1215, 283] width 13 height 12
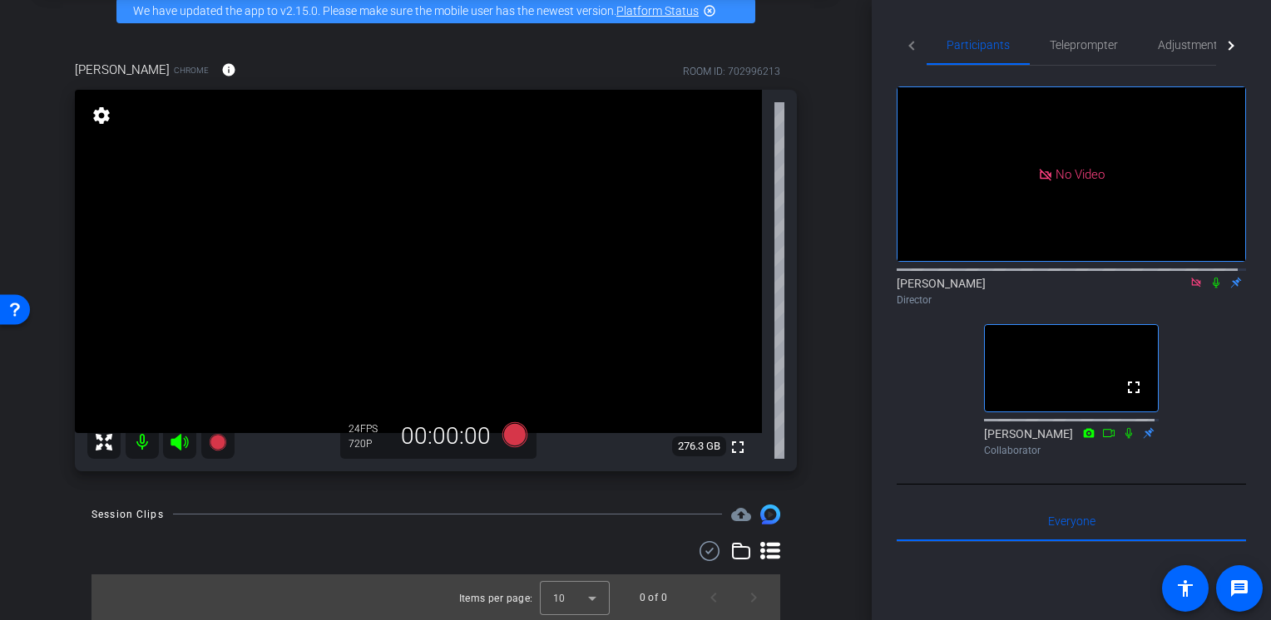
scroll to position [0, 0]
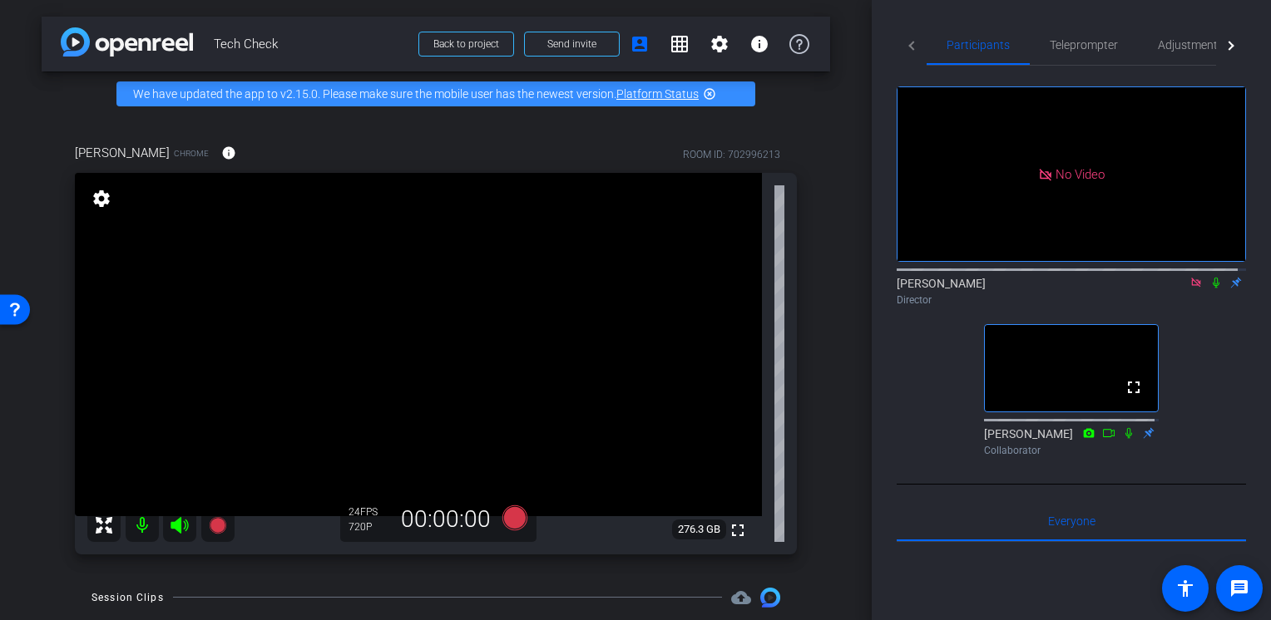
click at [1209, 289] on icon at bounding box center [1215, 283] width 13 height 12
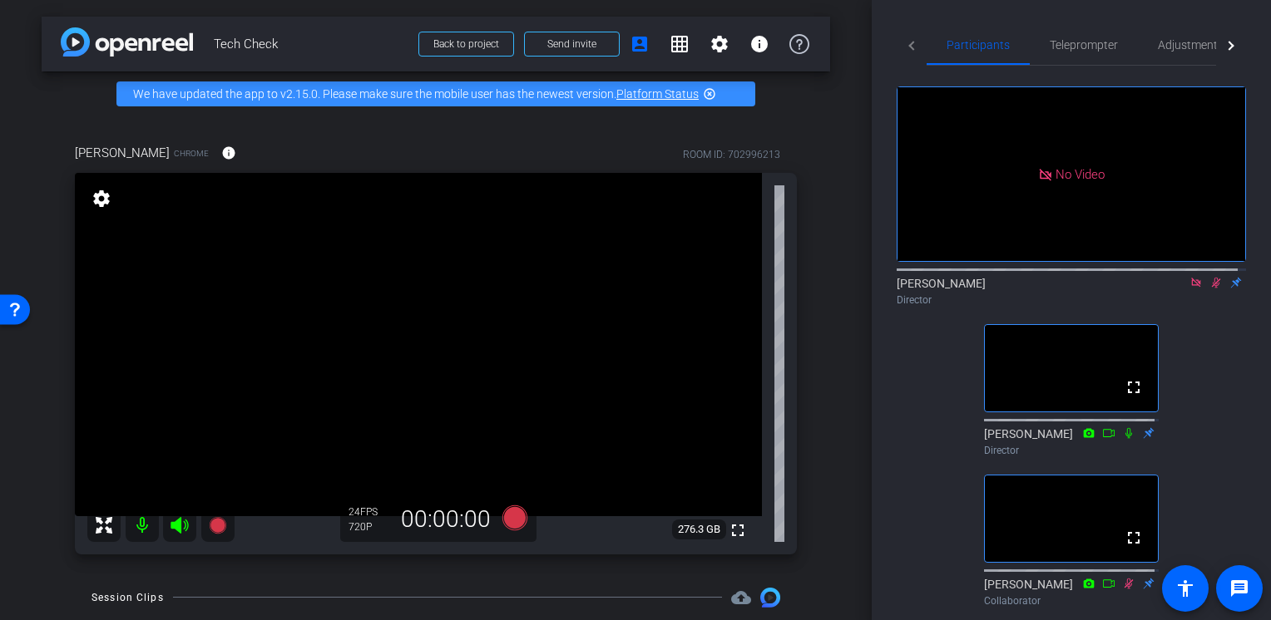
click at [1209, 289] on icon at bounding box center [1215, 283] width 13 height 12
